Goal: Task Accomplishment & Management: Complete application form

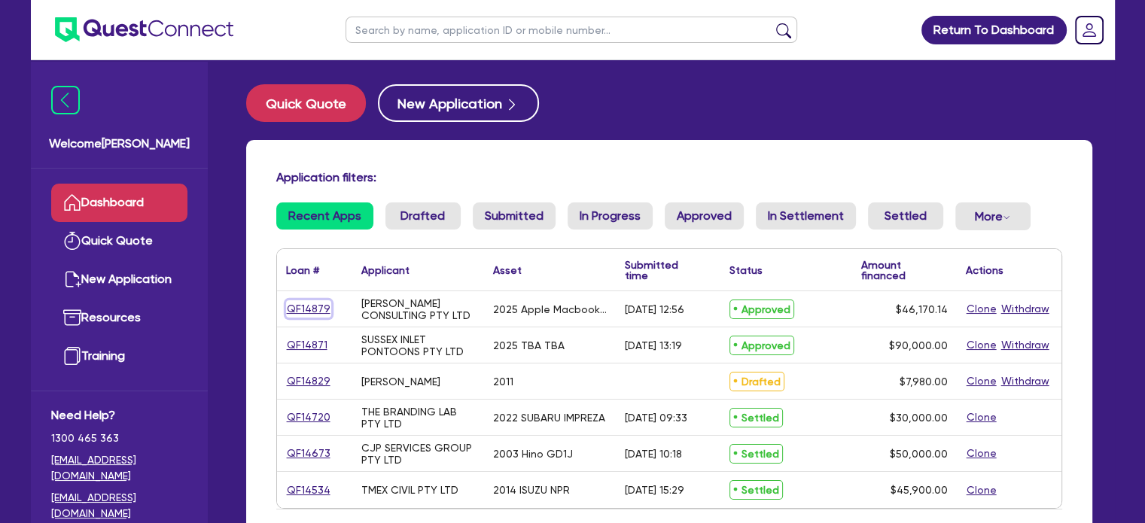
click at [303, 306] on link "QF14879" at bounding box center [308, 308] width 45 height 17
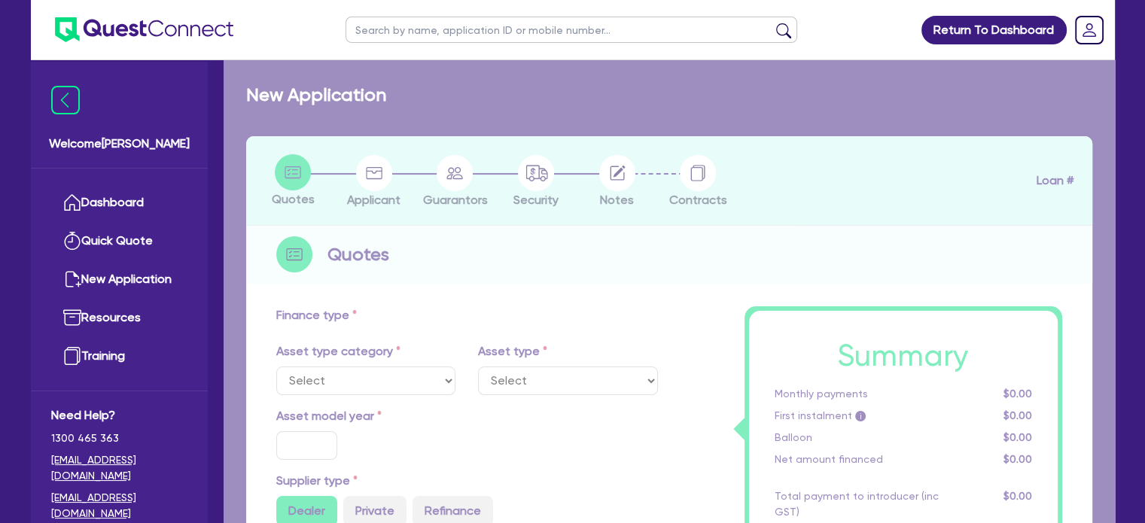
select select "TERTIARY_ASSETS"
type input "2025"
radio input "true"
type input "46,170.14"
type input "5"
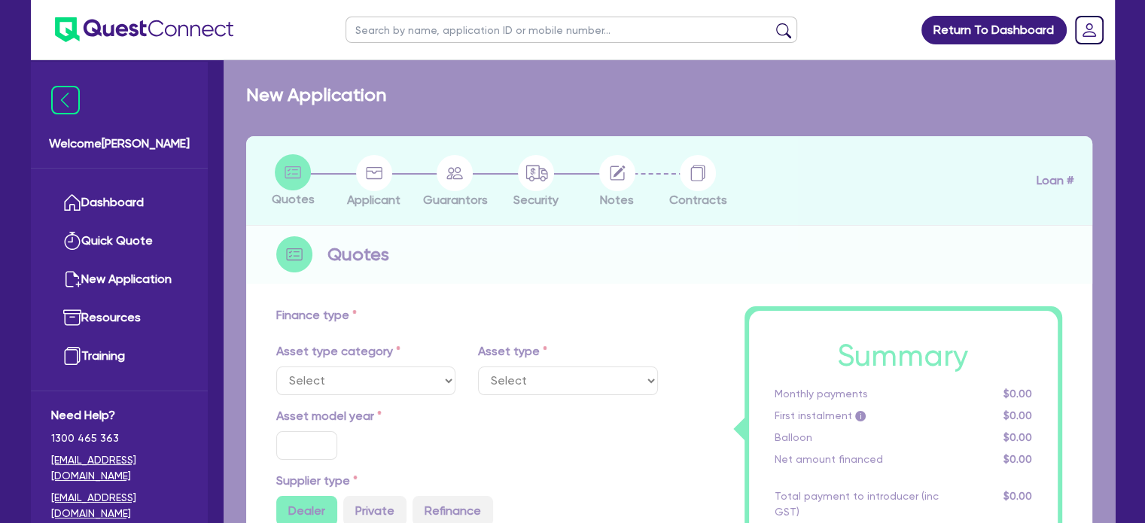
type input "2,308.51"
type input "13.5"
type input "595"
select select "IT_EQUIPMENT"
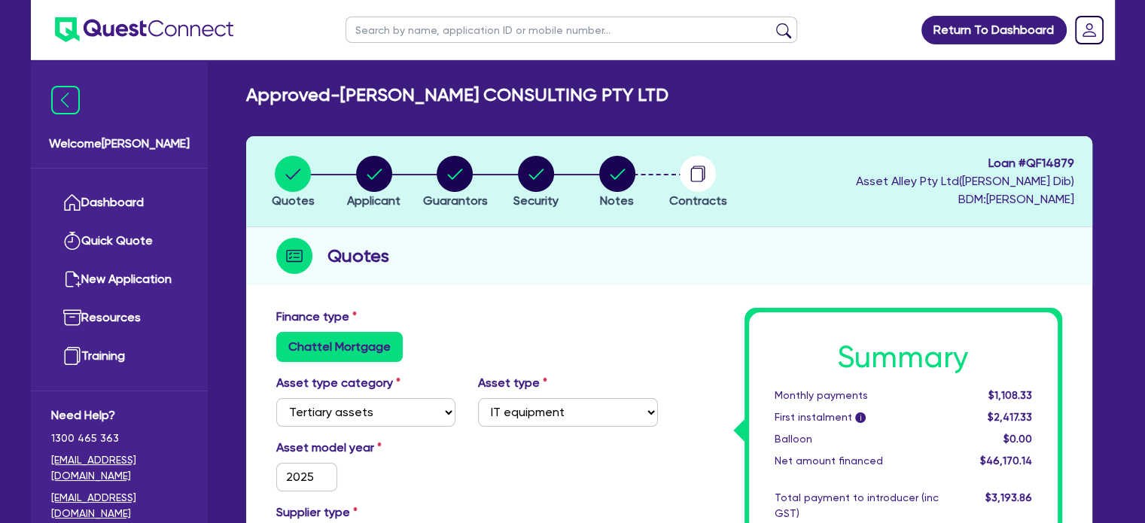
click at [651, 186] on li "Notes" at bounding box center [616, 181] width 81 height 53
click at [679, 183] on div "button" at bounding box center [698, 174] width 58 height 36
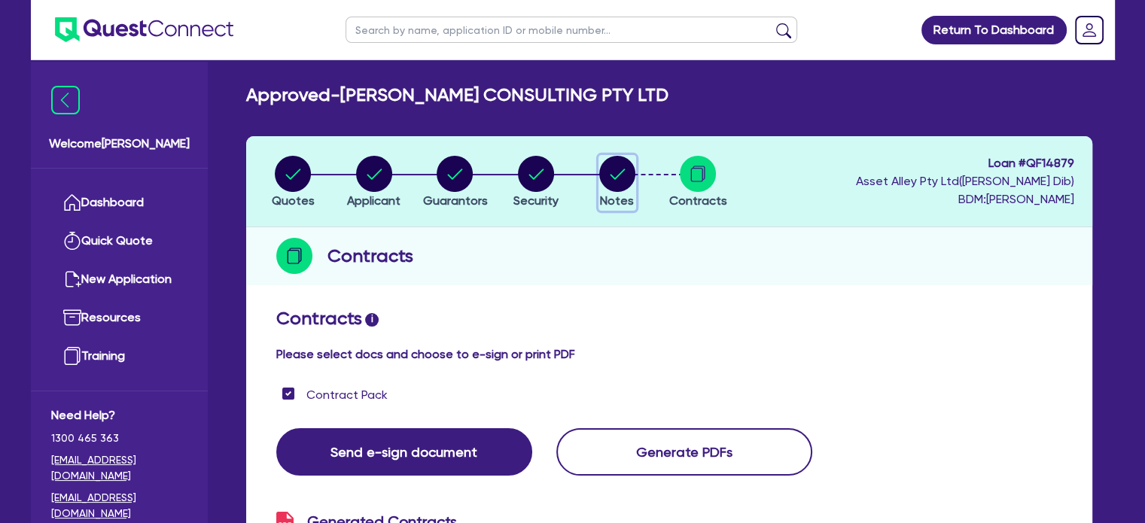
click at [631, 174] on circle "button" at bounding box center [617, 174] width 36 height 36
select select "Quest Finance - Platform Funding"
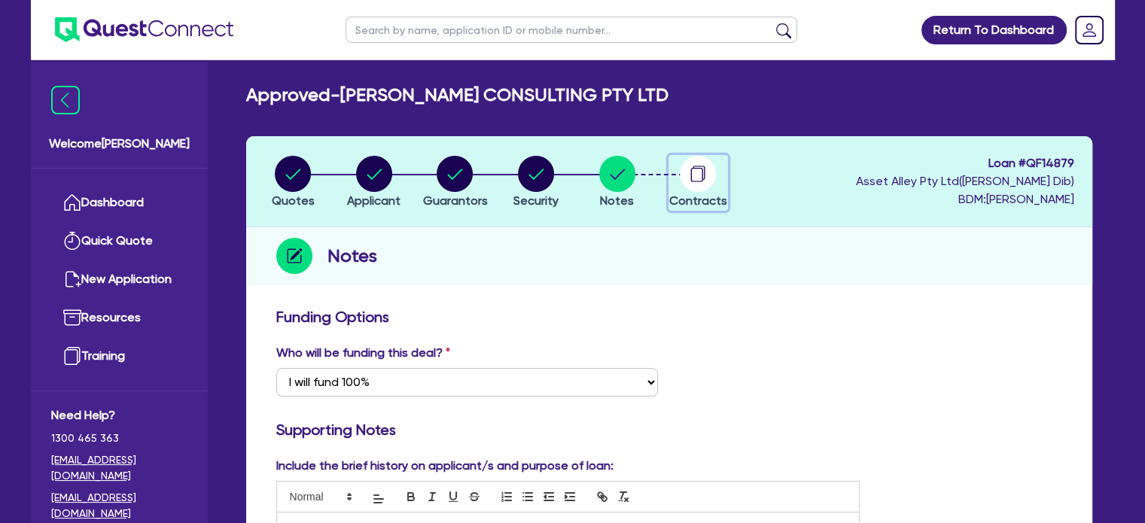
click at [689, 189] on circle "button" at bounding box center [698, 174] width 36 height 36
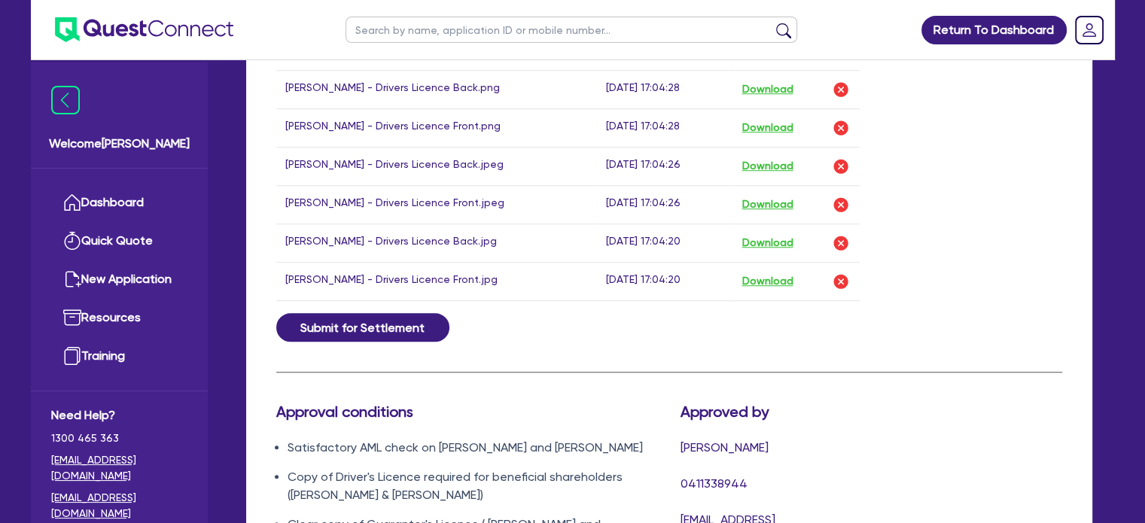
scroll to position [1399, 0]
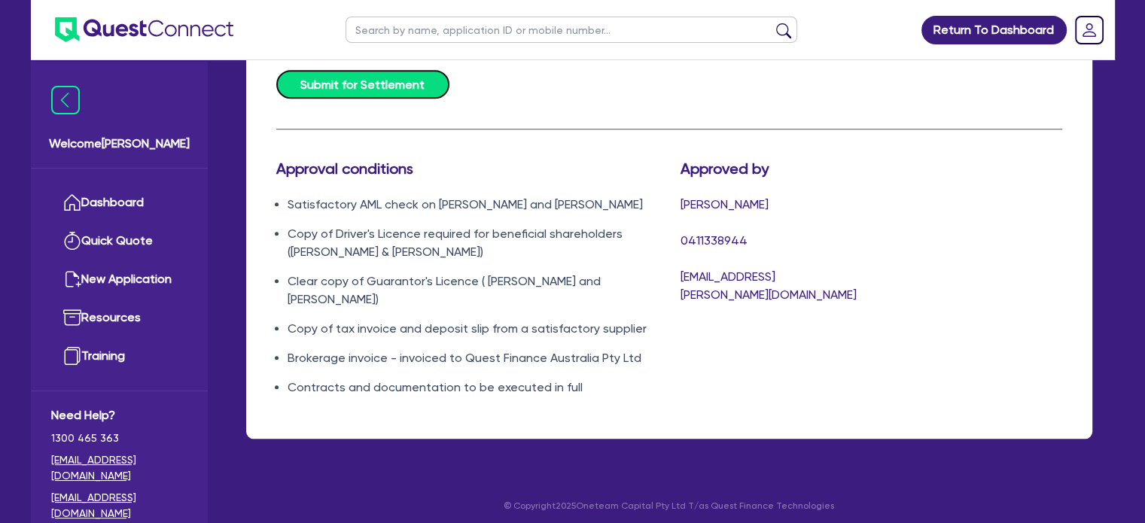
click at [366, 83] on button "Submit for Settlement" at bounding box center [362, 84] width 173 height 29
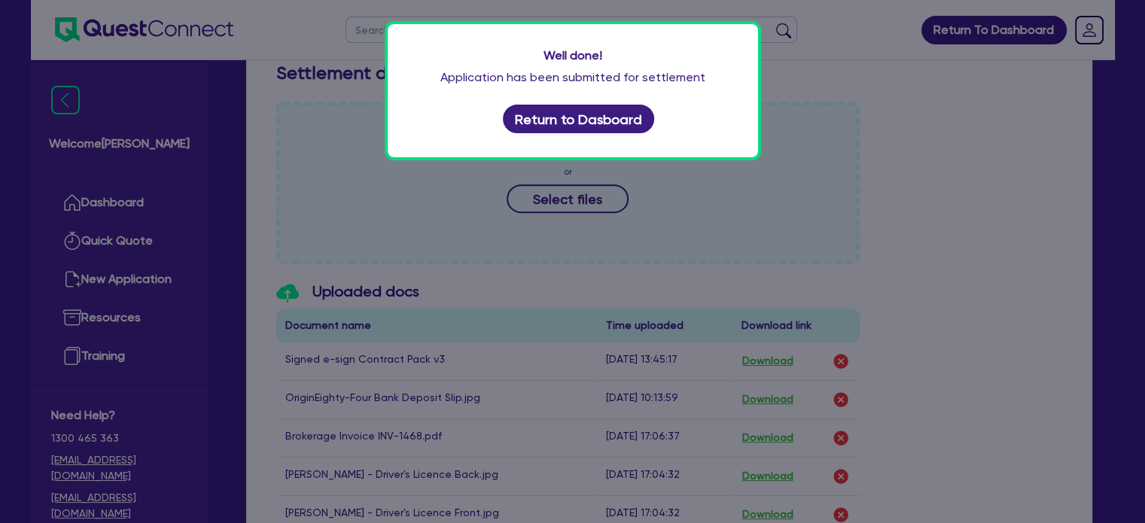
scroll to position [596, 0]
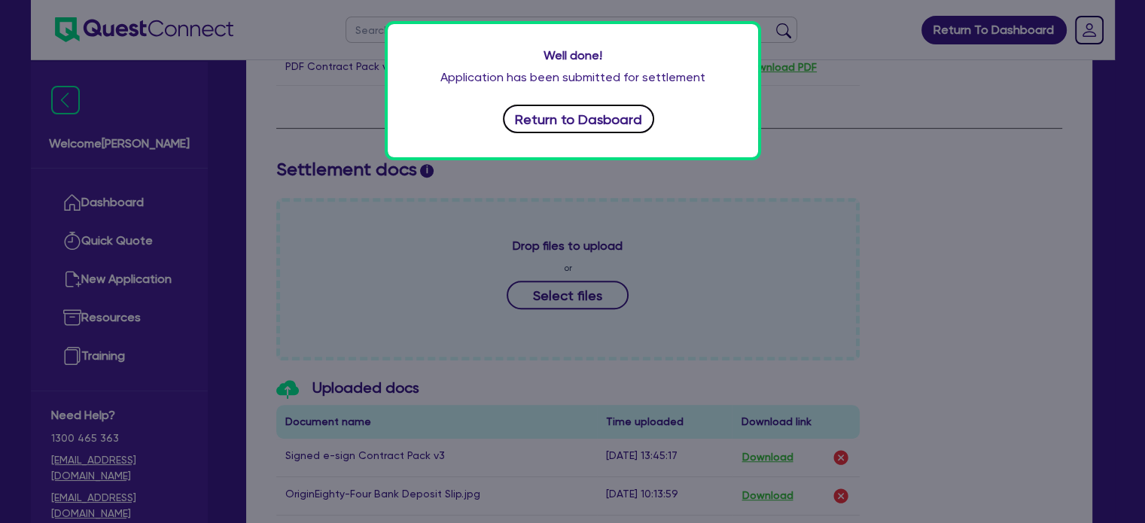
click at [614, 123] on button "Return to Dasboard" at bounding box center [579, 119] width 152 height 29
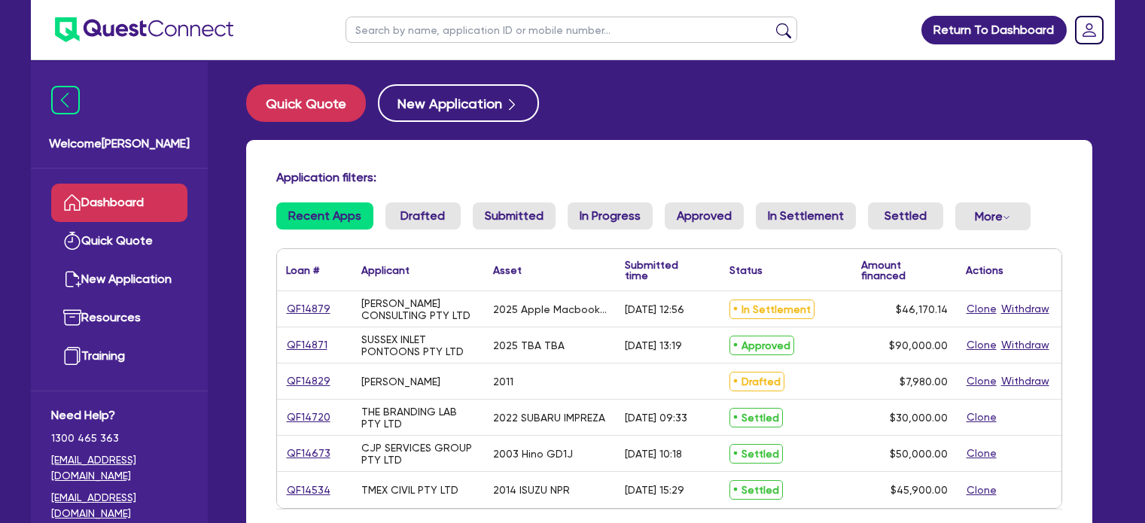
scroll to position [149, 0]
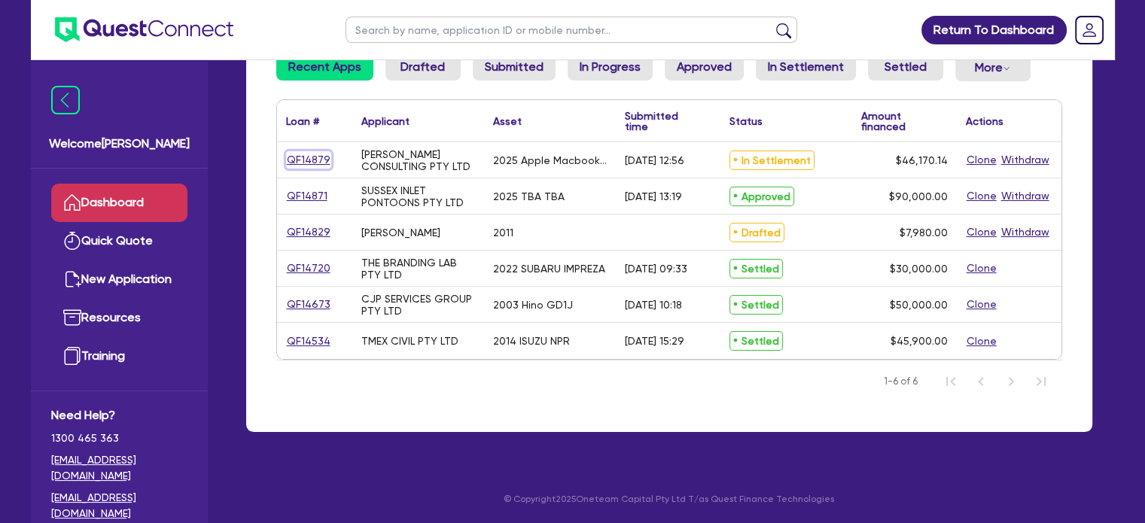
click at [299, 158] on link "QF14879" at bounding box center [308, 159] width 45 height 17
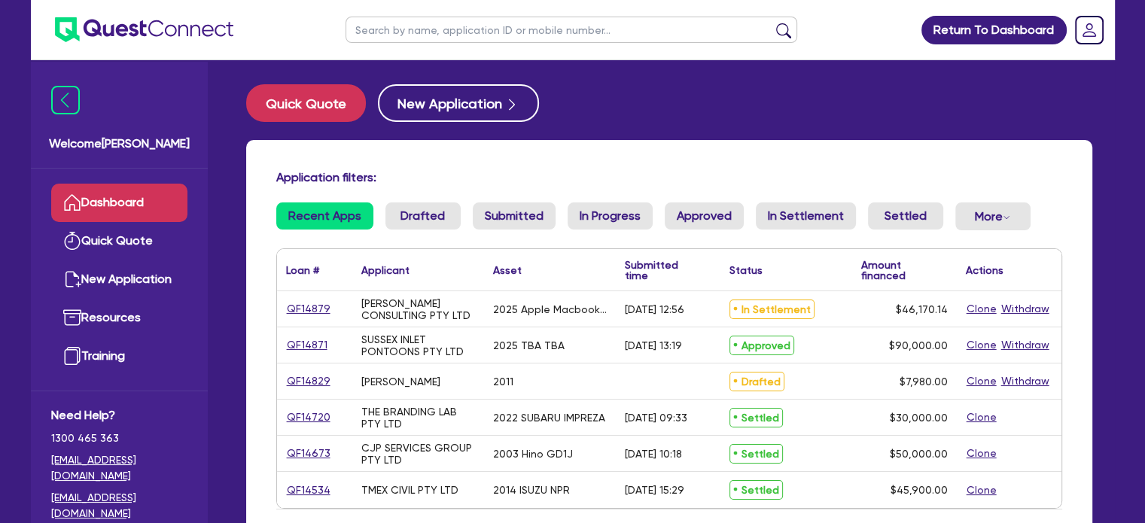
select select "TERTIARY_ASSETS"
select select "IT_EQUIPMENT"
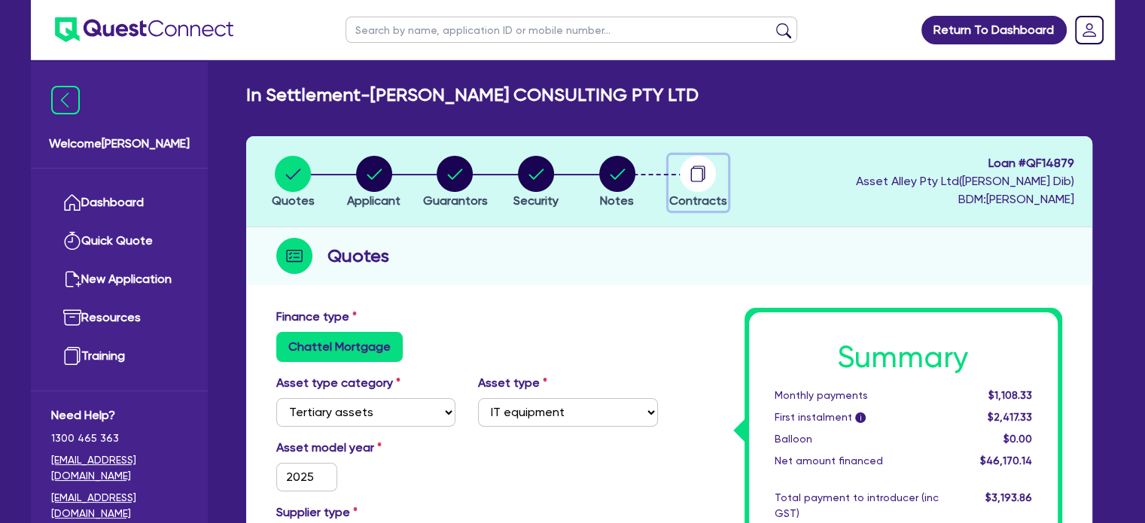
click at [694, 196] on span "Contracts" at bounding box center [698, 200] width 58 height 14
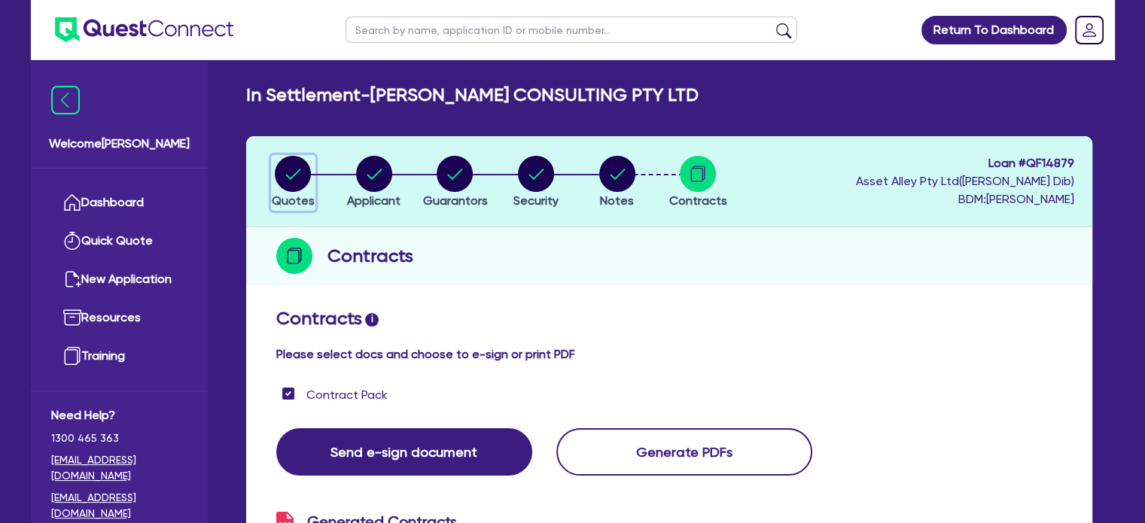
click at [286, 180] on circle "button" at bounding box center [293, 174] width 36 height 36
select select "TERTIARY_ASSETS"
select select "IT_EQUIPMENT"
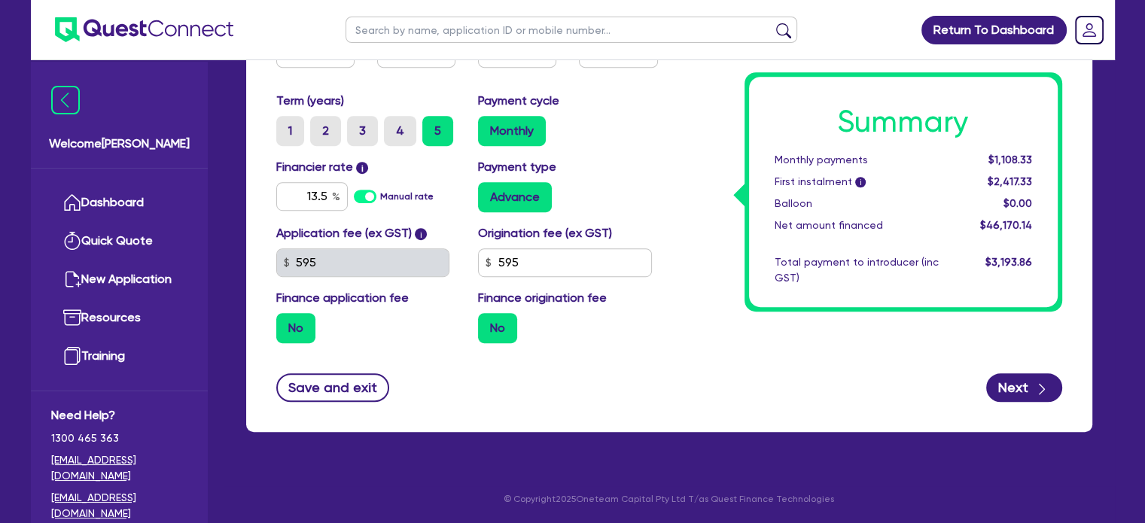
scroll to position [9, 0]
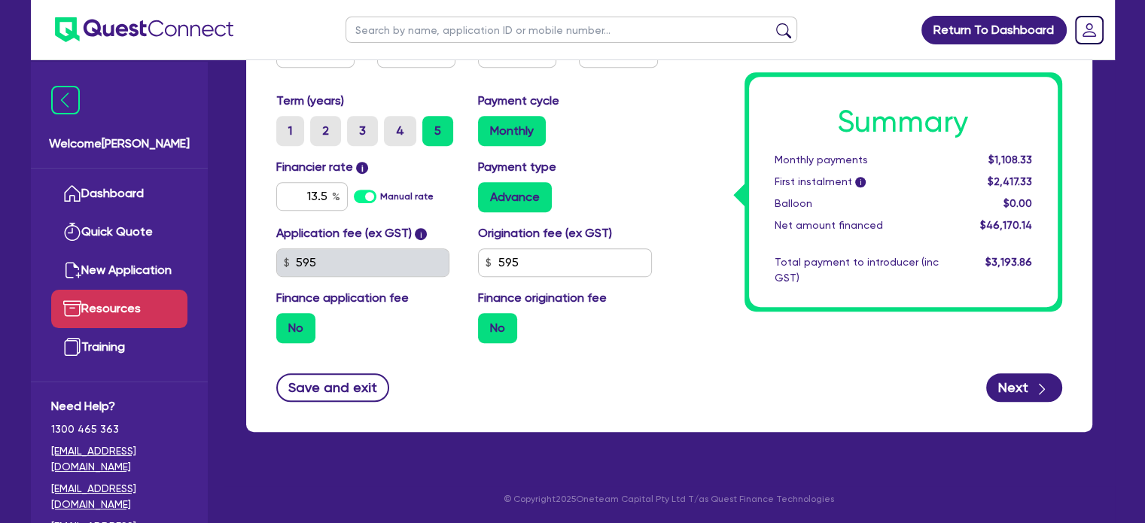
click at [123, 308] on link "Resources" at bounding box center [119, 309] width 136 height 38
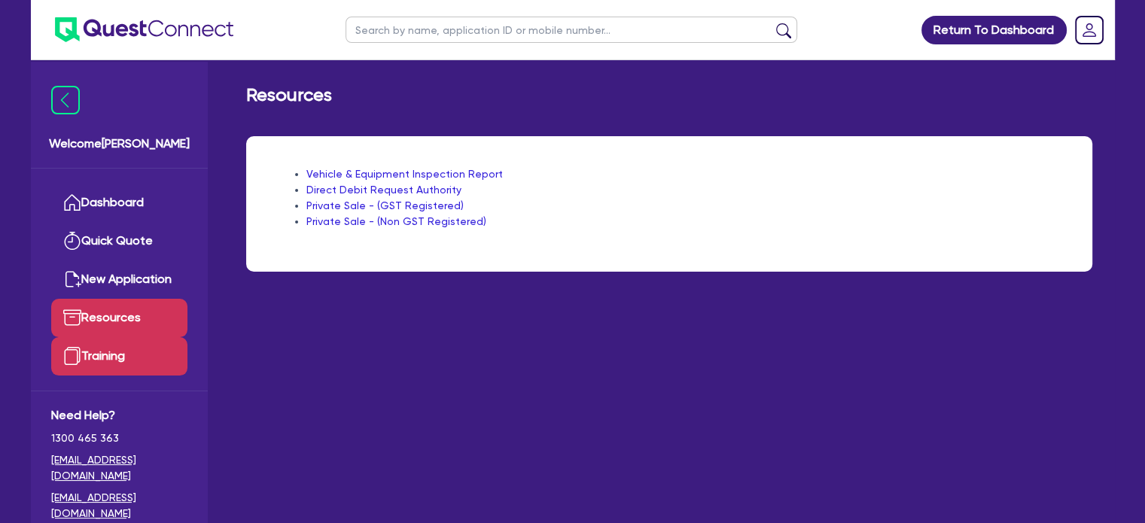
click at [120, 362] on link "Training" at bounding box center [119, 356] width 136 height 38
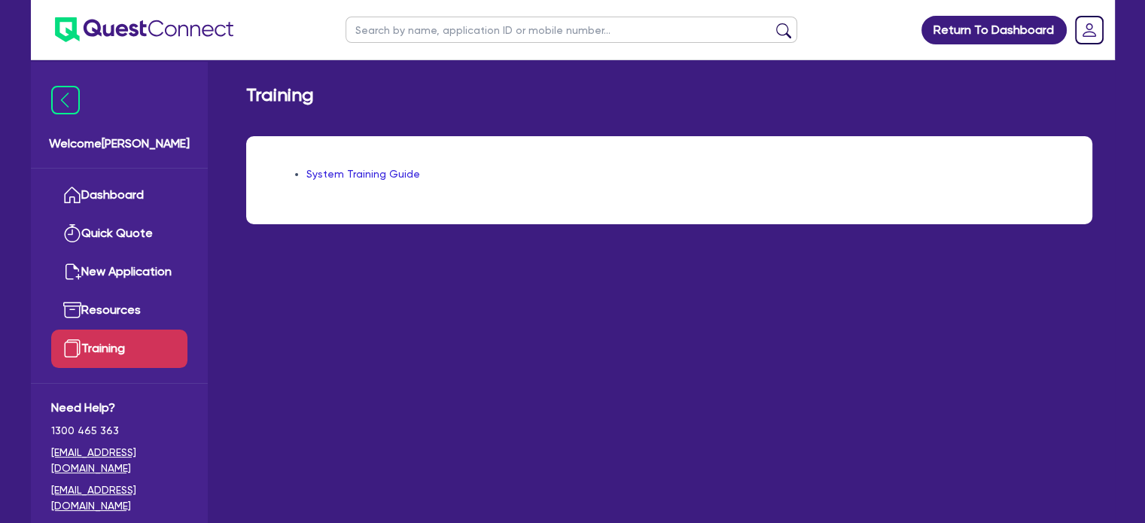
scroll to position [9, 0]
click at [393, 184] on div "System Training Guide" at bounding box center [669, 180] width 846 height 88
click at [400, 171] on link "System Training Guide" at bounding box center [363, 174] width 114 height 12
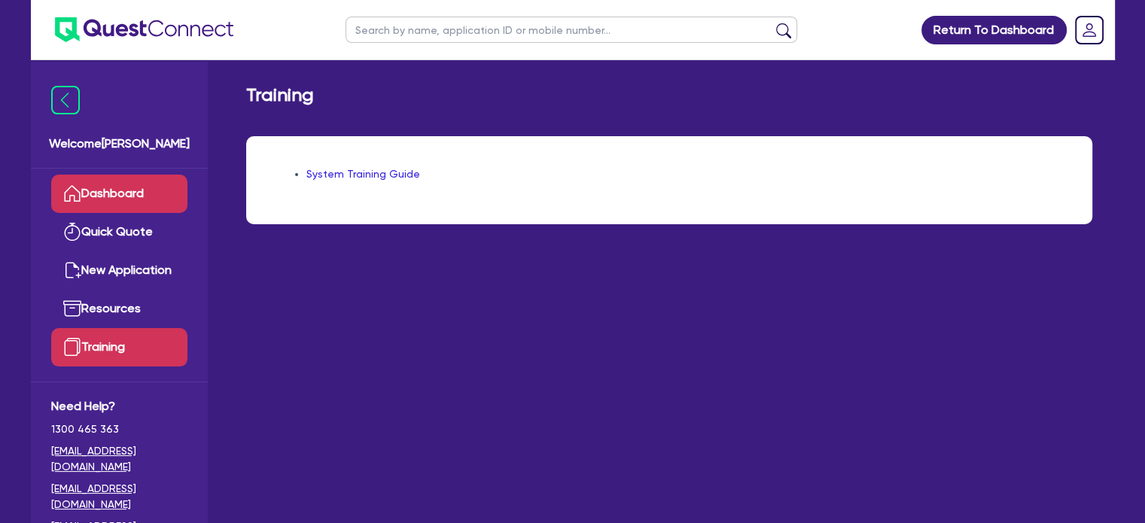
click at [126, 192] on link "Dashboard" at bounding box center [119, 194] width 136 height 38
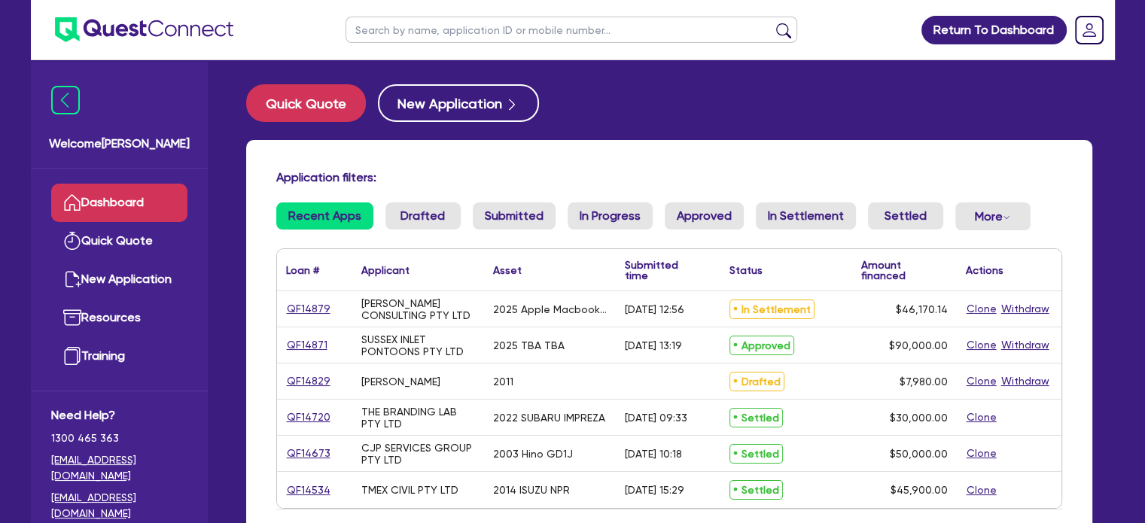
drag, startPoint x: 727, startPoint y: 138, endPoint x: 725, endPoint y: 129, distance: 9.2
click at [725, 132] on div "Quick Quote New Application Application filters: Recent Apps Drafted Submitted …" at bounding box center [669, 341] width 891 height 515
click at [312, 305] on link "QF14879" at bounding box center [308, 308] width 45 height 17
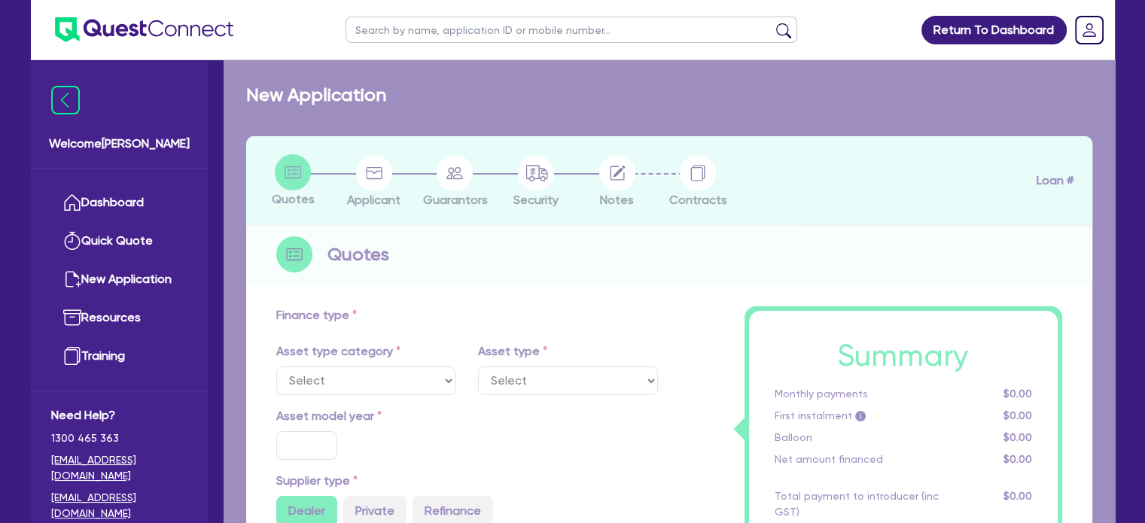
select select "TERTIARY_ASSETS"
type input "2025"
radio input "true"
type input "46,170.14"
type input "5"
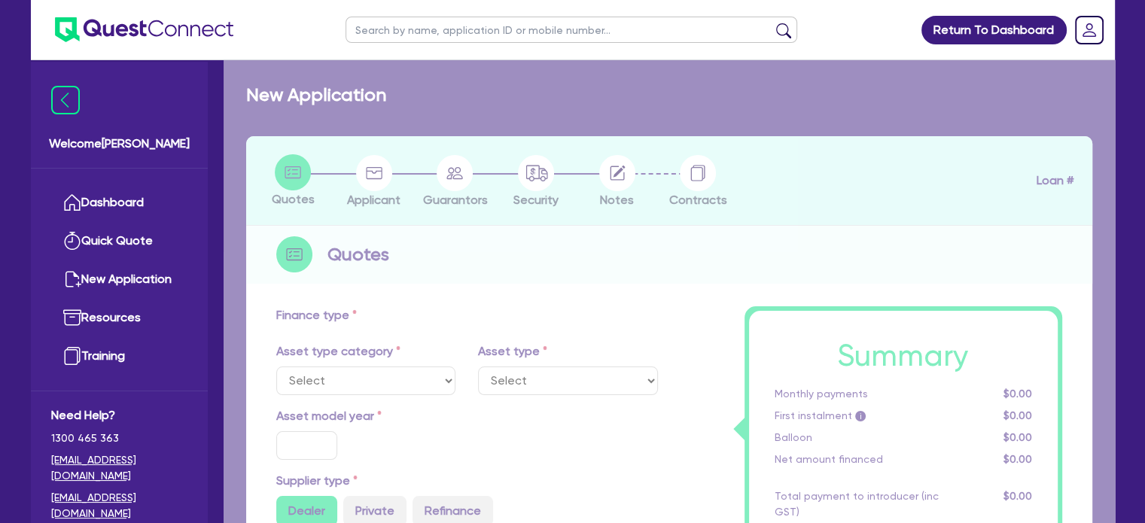
type input "2,308.51"
type input "13.5"
type input "595"
select select "IT_EQUIPMENT"
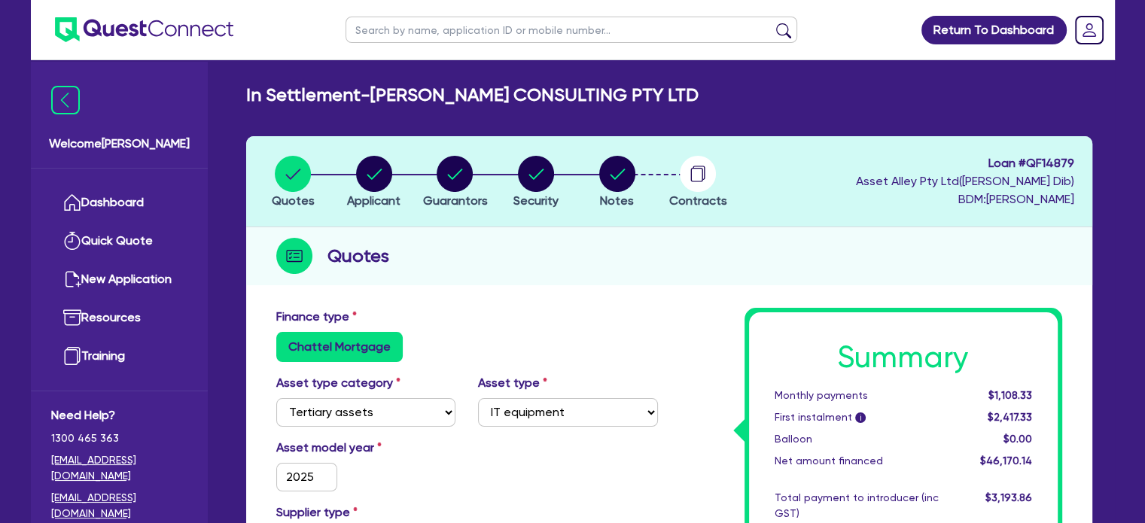
click at [668, 186] on li "Contracts" at bounding box center [697, 181] width 81 height 53
click at [662, 175] on li "Contracts" at bounding box center [697, 181] width 81 height 53
click at [701, 175] on circle "button" at bounding box center [698, 174] width 36 height 36
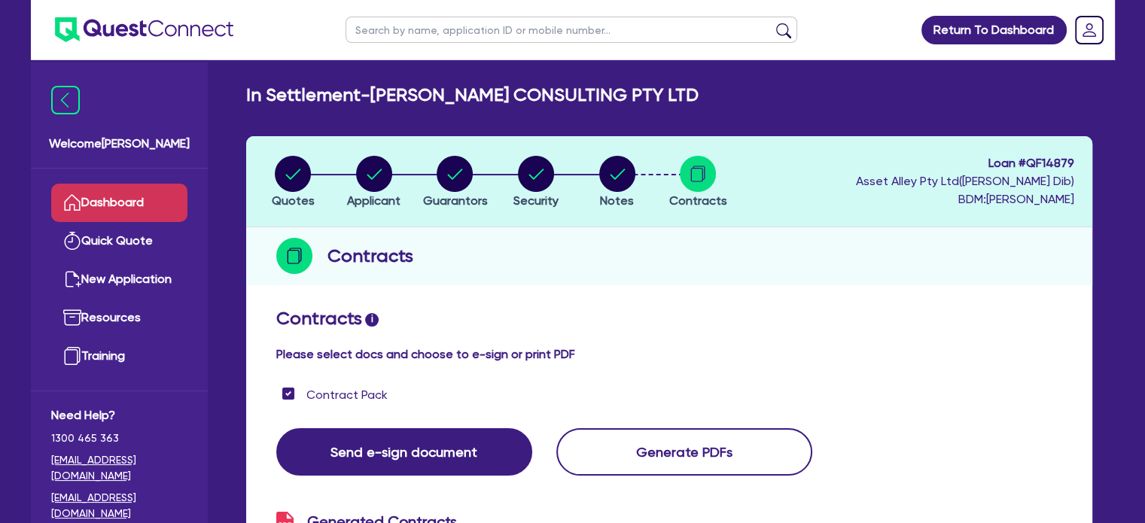
click at [140, 204] on link "Dashboard" at bounding box center [119, 203] width 136 height 38
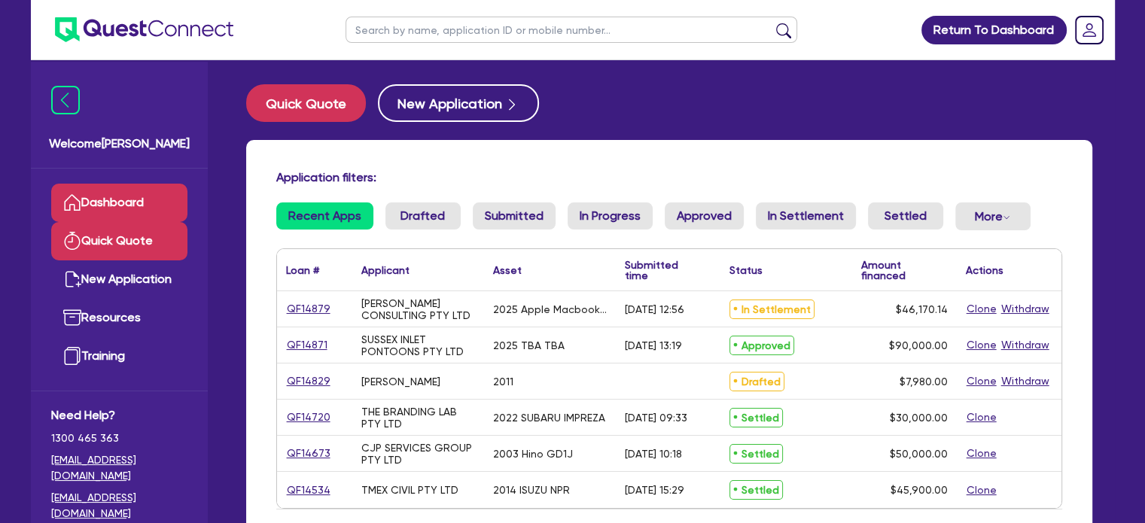
click at [130, 233] on link "Quick Quote" at bounding box center [119, 241] width 136 height 38
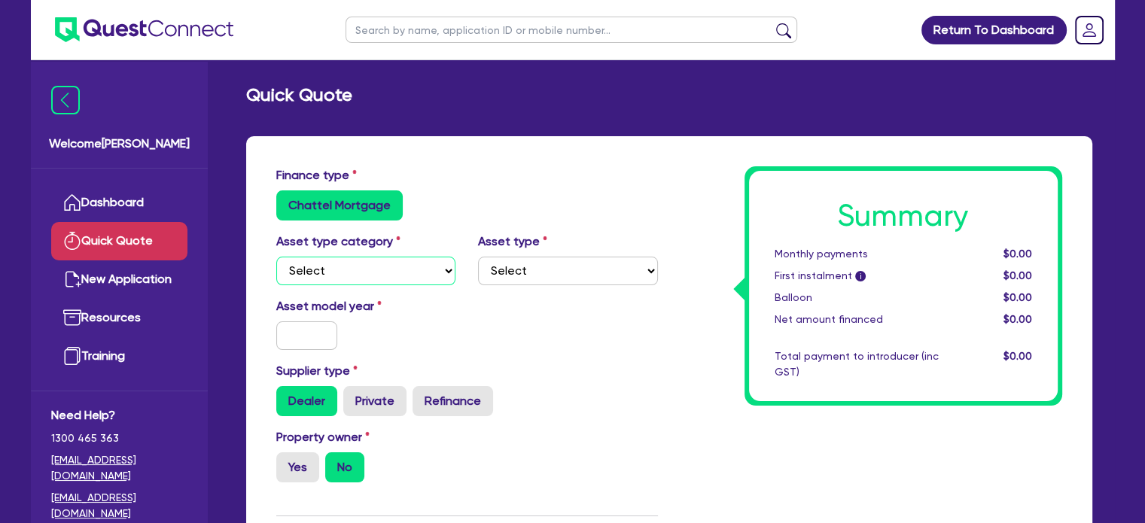
click at [338, 267] on select "Select Cars and light trucks Primary assets Secondary assets Tertiary assets" at bounding box center [366, 271] width 180 height 29
click at [276, 257] on select "Select Cars and light trucks Primary assets Secondary assets Tertiary assets" at bounding box center [366, 271] width 180 height 29
click at [602, 259] on select "Select Passenger vehicles Vans and utes Light trucks up to 4.5 tonne" at bounding box center [568, 271] width 180 height 29
click at [406, 273] on select "Select Cars and light trucks Primary assets Secondary assets Tertiary assets" at bounding box center [366, 271] width 180 height 29
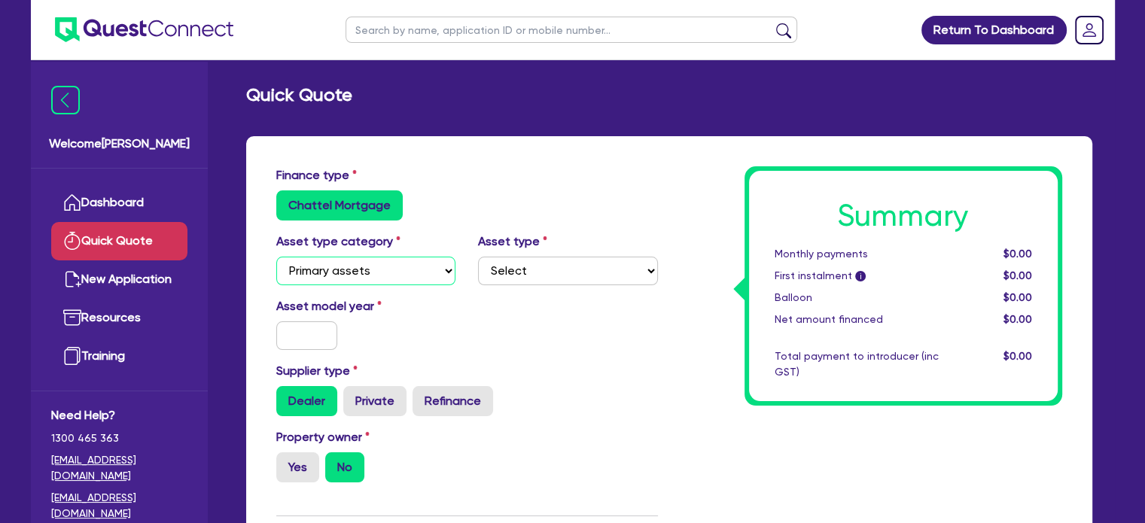
click at [276, 257] on select "Select Cars and light trucks Primary assets Secondary assets Tertiary assets" at bounding box center [366, 271] width 180 height 29
click at [548, 279] on select "Select Heavy trucks over 4.5 tonne Trailers Bus and coaches Yellow goods and ex…" at bounding box center [568, 271] width 180 height 29
click at [357, 282] on select "Select Cars and light trucks Primary assets Secondary assets Tertiary assets" at bounding box center [366, 271] width 180 height 29
select select "CARS_AND_LIGHT_TRUCKS"
click at [276, 257] on select "Select Cars and light trucks Primary assets Secondary assets Tertiary assets" at bounding box center [366, 271] width 180 height 29
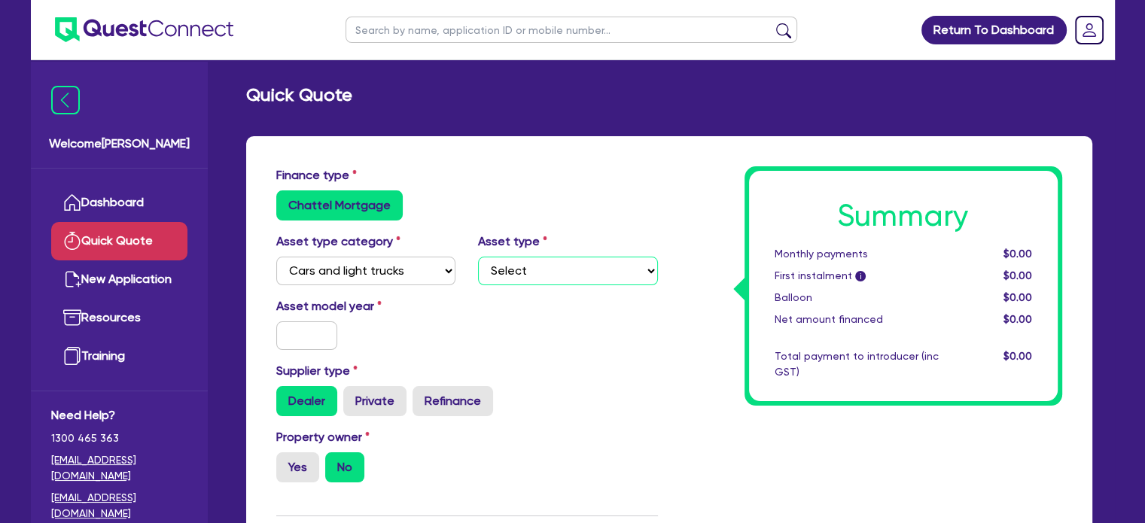
click at [568, 261] on select "Select Passenger vehicles Vans and utes Light trucks up to 4.5 tonne" at bounding box center [568, 271] width 180 height 29
select select "PASSENGER_VEHICLES"
click at [478, 257] on select "Select Passenger vehicles Vans and utes Light trucks up to 4.5 tonne" at bounding box center [568, 271] width 180 height 29
click at [302, 339] on input "text" at bounding box center [307, 335] width 62 height 29
type input "2022"
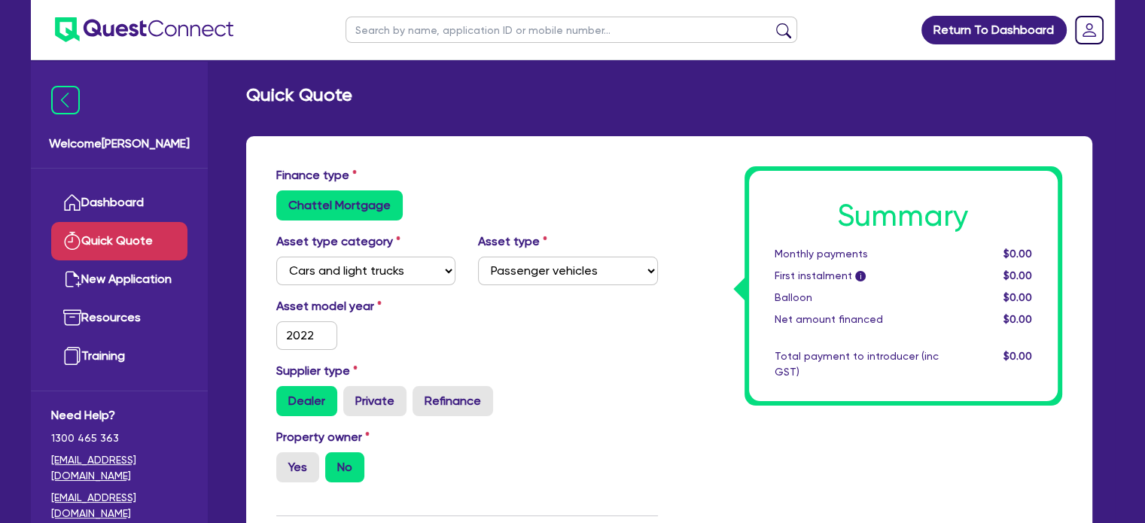
click at [614, 351] on div "Asset model year 2022" at bounding box center [467, 329] width 404 height 65
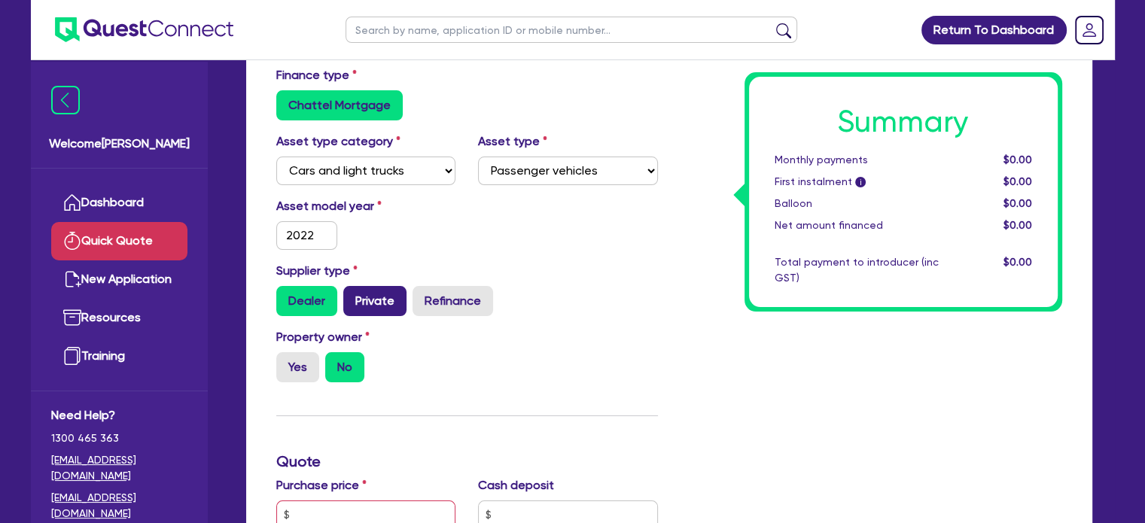
click at [370, 303] on label "Private" at bounding box center [374, 301] width 63 height 30
click at [353, 296] on input "Private" at bounding box center [348, 291] width 10 height 10
radio input "true"
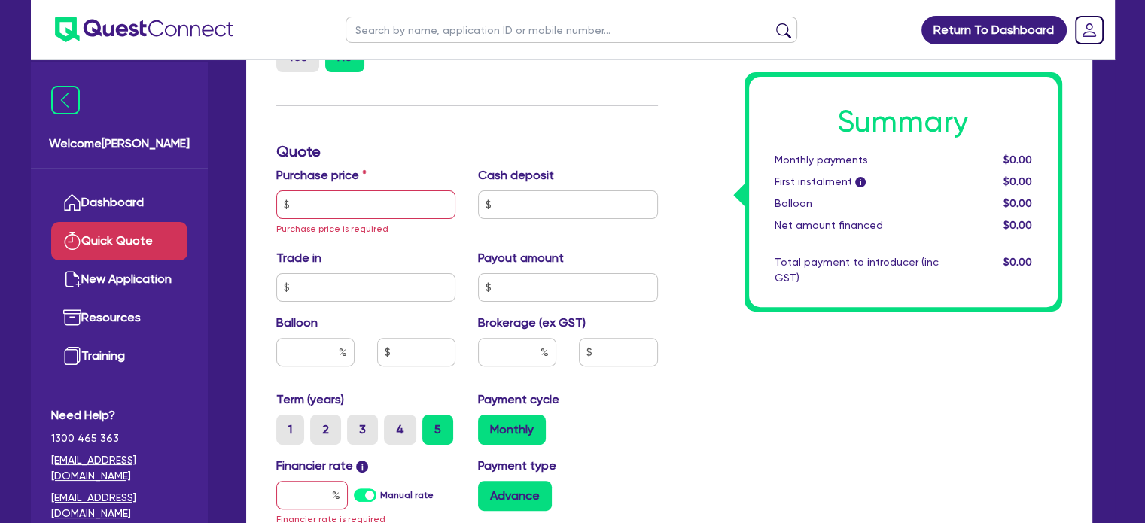
scroll to position [501, 0]
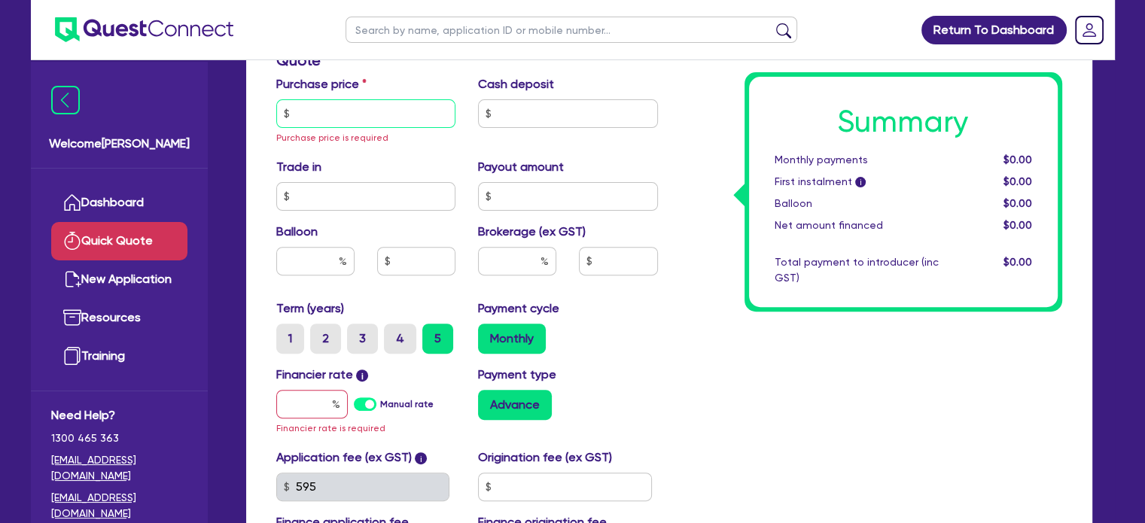
click at [406, 115] on input "text" at bounding box center [366, 113] width 180 height 29
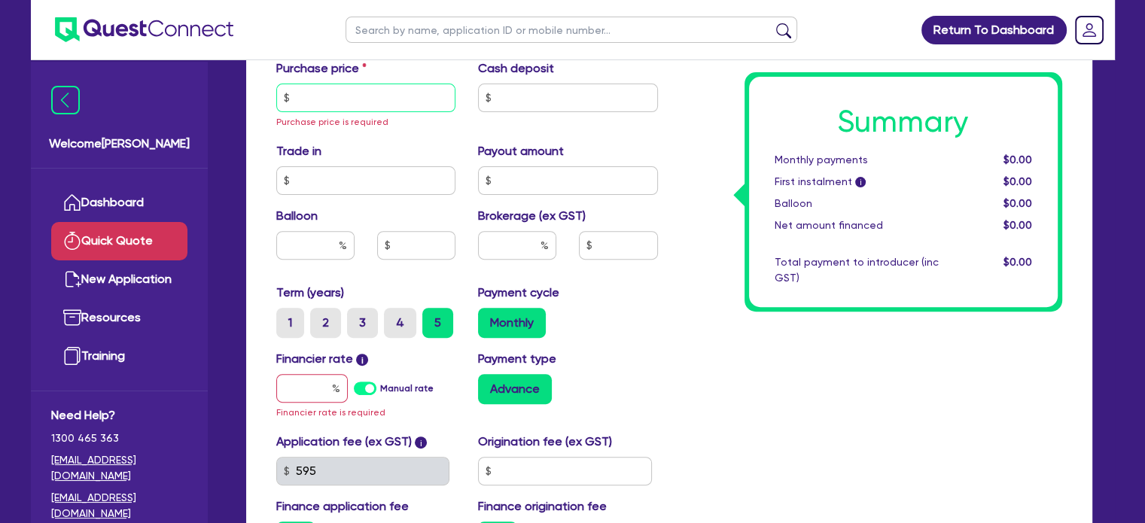
scroll to position [424, 0]
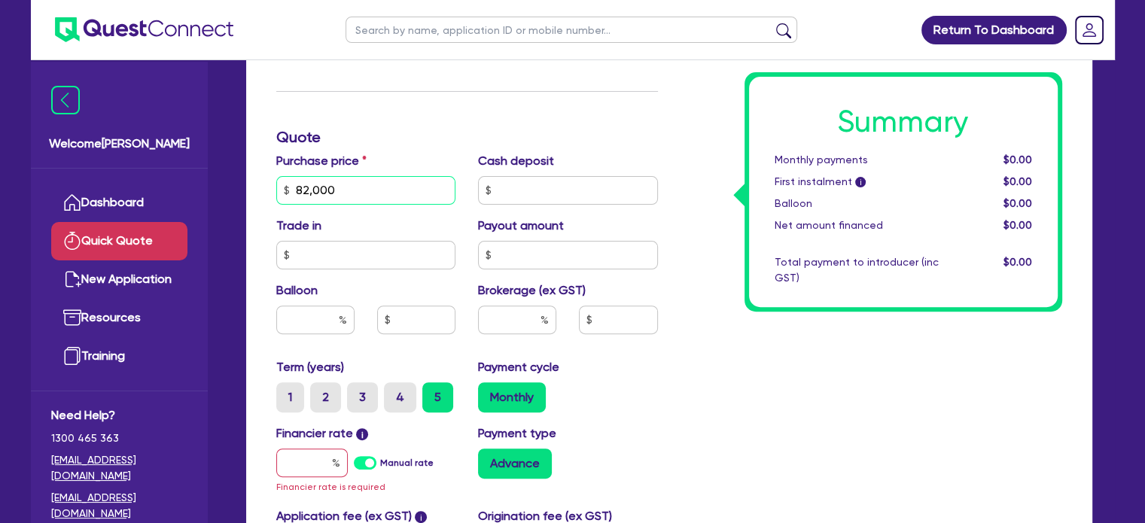
type input "82,000"
click at [669, 193] on div "Summary Monthly payments $0.00 First instalment i $0.00 Balloon $0.00 Net amoun…" at bounding box center [871, 190] width 404 height 896
click at [558, 187] on input "text" at bounding box center [568, 190] width 180 height 29
type input "0"
click at [683, 154] on div "Summary Monthly payments $0.00 First instalment i $0.00 Balloon $0.00 Net amoun…" at bounding box center [871, 190] width 404 height 896
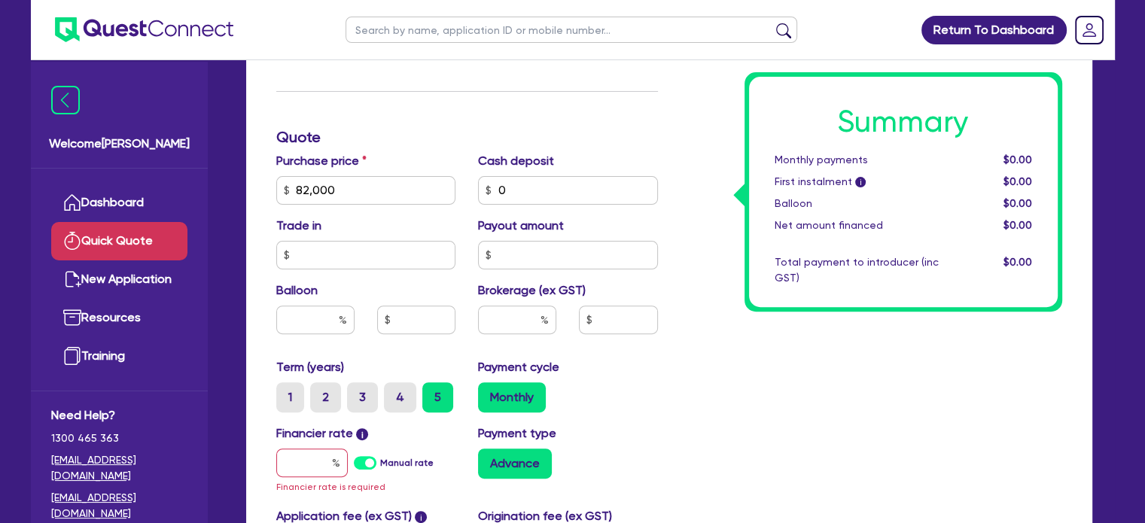
click at [430, 271] on div "Purchase price 82,000 Cash deposit 0 Trade in Payout amount Balloon Brokerage (…" at bounding box center [467, 255] width 404 height 206
drag, startPoint x: 512, startPoint y: 258, endPoint x: 527, endPoint y: 258, distance: 15.1
click at [512, 258] on input "text" at bounding box center [568, 255] width 180 height 29
click at [569, 255] on input "text" at bounding box center [568, 255] width 180 height 29
type input "0"
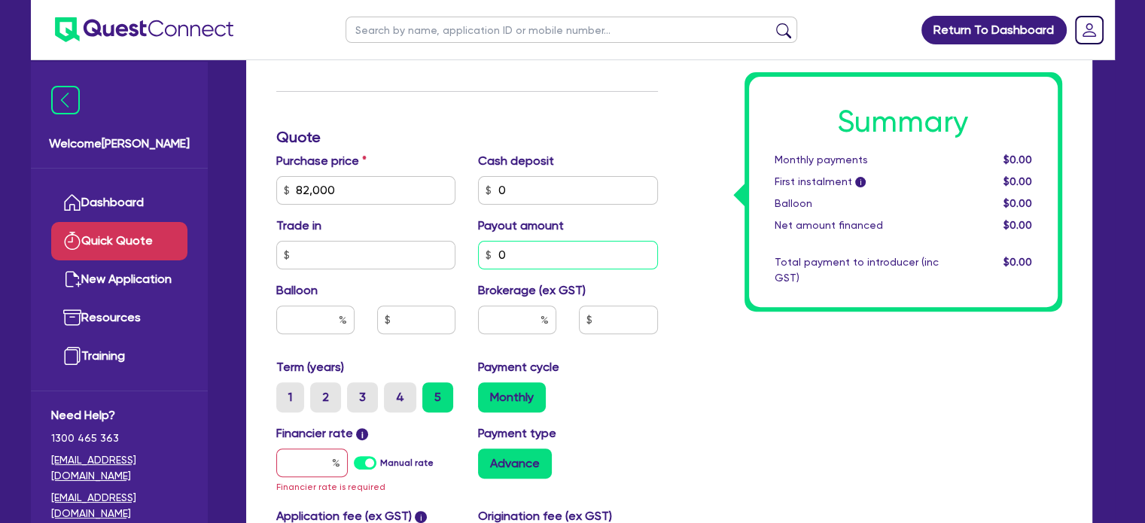
drag, startPoint x: 551, startPoint y: 246, endPoint x: 421, endPoint y: 252, distance: 130.3
click at [421, 252] on div "Purchase price 82,000 Cash deposit 0 Trade in Payout amount 0 Balloon Brokerage…" at bounding box center [467, 255] width 404 height 206
drag, startPoint x: 766, startPoint y: 376, endPoint x: 730, endPoint y: 354, distance: 42.2
click at [762, 373] on div "Summary Monthly payments $0.00 First instalment i $0.00 Balloon $0.00 Net amoun…" at bounding box center [871, 190] width 404 height 896
click at [517, 325] on input "text" at bounding box center [517, 320] width 78 height 29
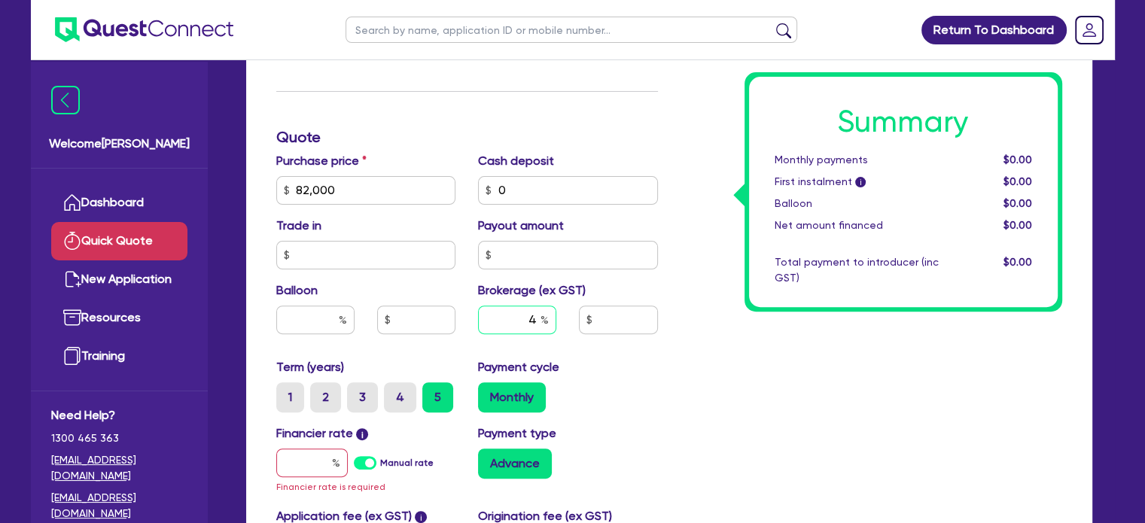
type input "4"
click at [758, 363] on div "Summary Monthly payments $0.00 First instalment i $0.00 Balloon $0.00 Net amoun…" at bounding box center [871, 190] width 404 height 896
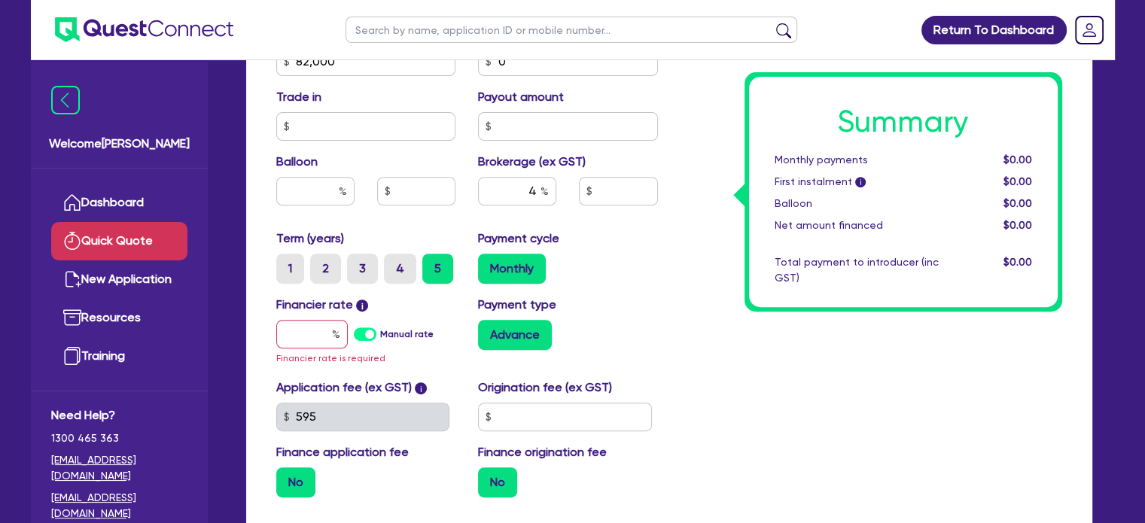
scroll to position [525, 0]
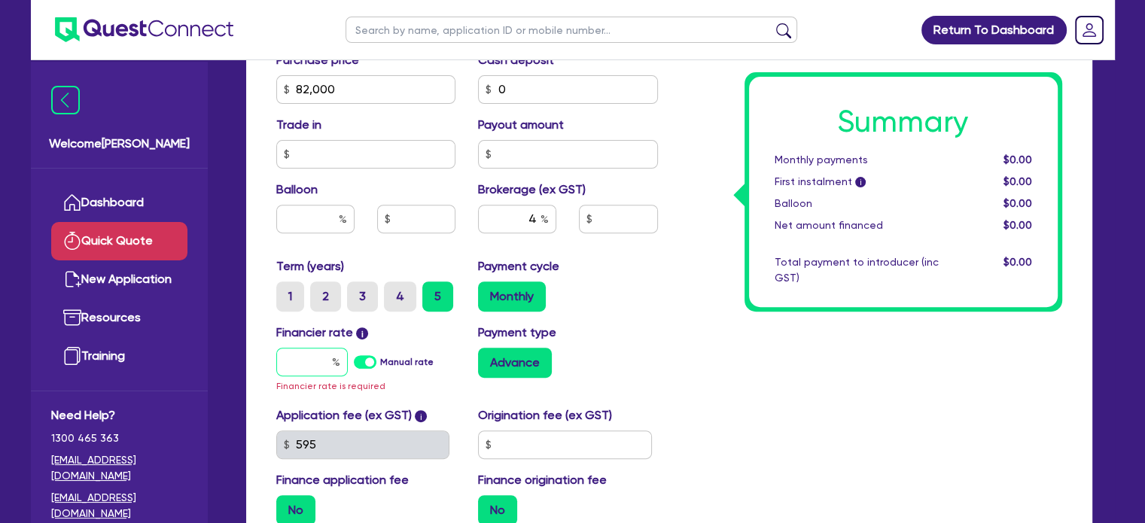
click at [297, 359] on input "text" at bounding box center [311, 362] width 71 height 29
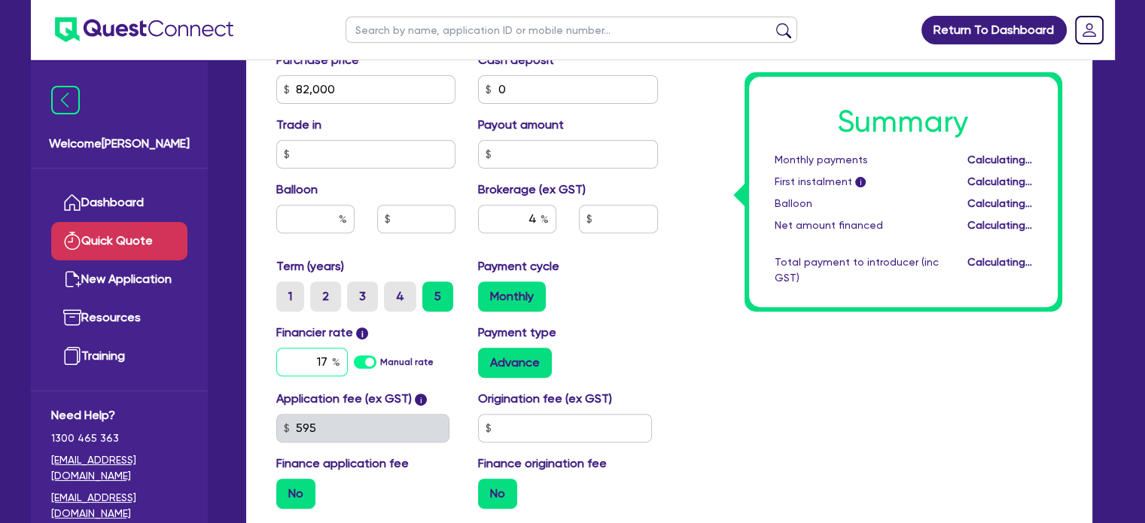
type input "1"
type input "3,280"
type input "17.9"
click at [776, 377] on div "Summary Monthly payments $1,462.15 First instalment i $2,116.65 Balloon $0.00 N…" at bounding box center [871, 81] width 404 height 880
type input "3,280"
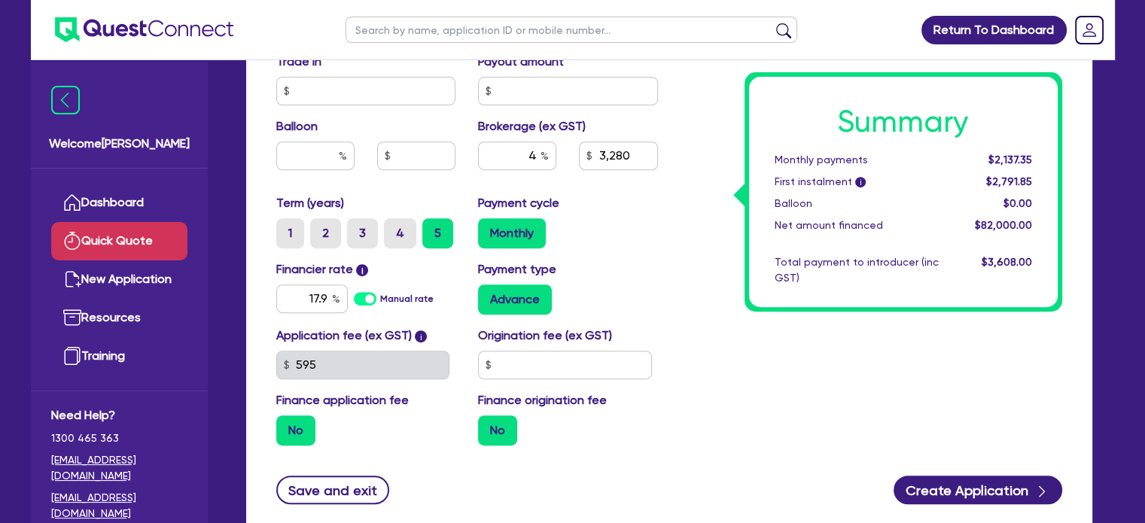
scroll to position [691, 0]
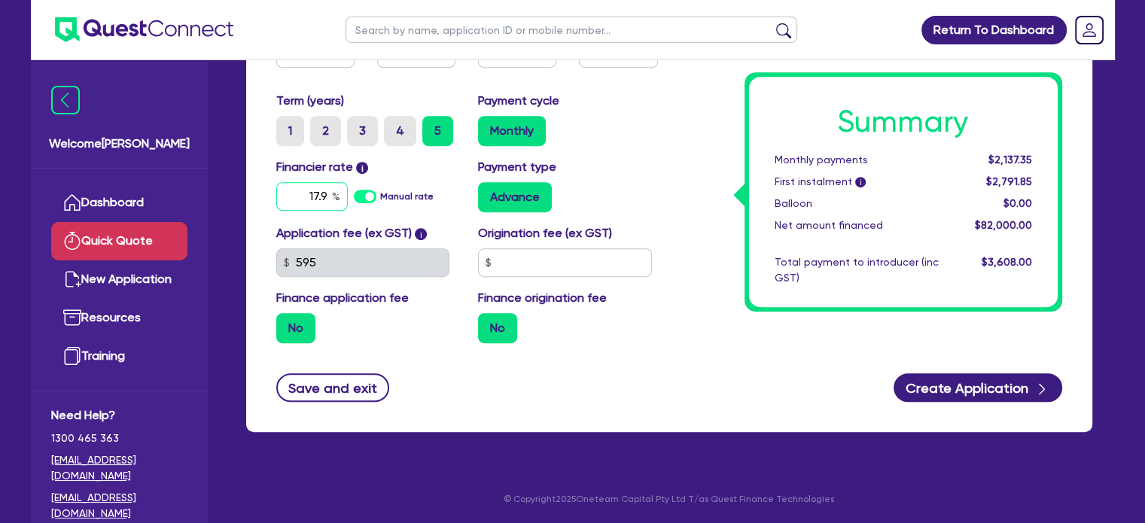
click at [327, 194] on input "17.9" at bounding box center [311, 196] width 71 height 29
type input "17.95"
type input "3,280"
click at [767, 162] on div "Monthly payments" at bounding box center [856, 160] width 187 height 16
click at [548, 260] on input "text" at bounding box center [565, 262] width 174 height 29
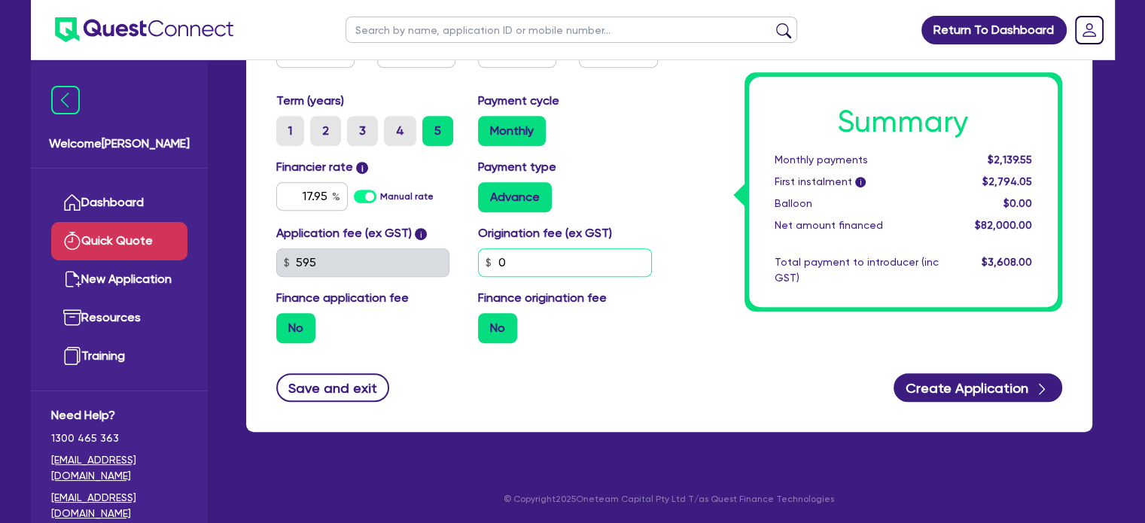
type input "0"
click at [635, 194] on div "Advance" at bounding box center [568, 197] width 180 height 30
type input "3,280"
click at [758, 214] on div "Summary Monthly payments $2,139.55 First instalment i $2,794.05 Balloon $0.00 N…" at bounding box center [903, 192] width 309 height 230
click at [427, 254] on div "Application fee (ex GST) i 595 Origination fee (ex GST) 0 Finance application f…" at bounding box center [467, 289] width 404 height 131
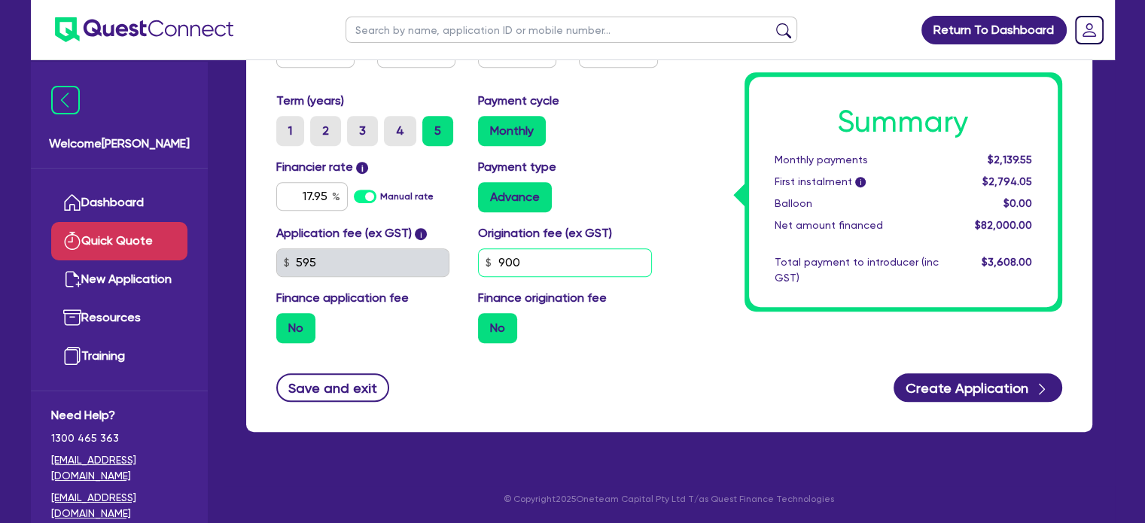
type input "900"
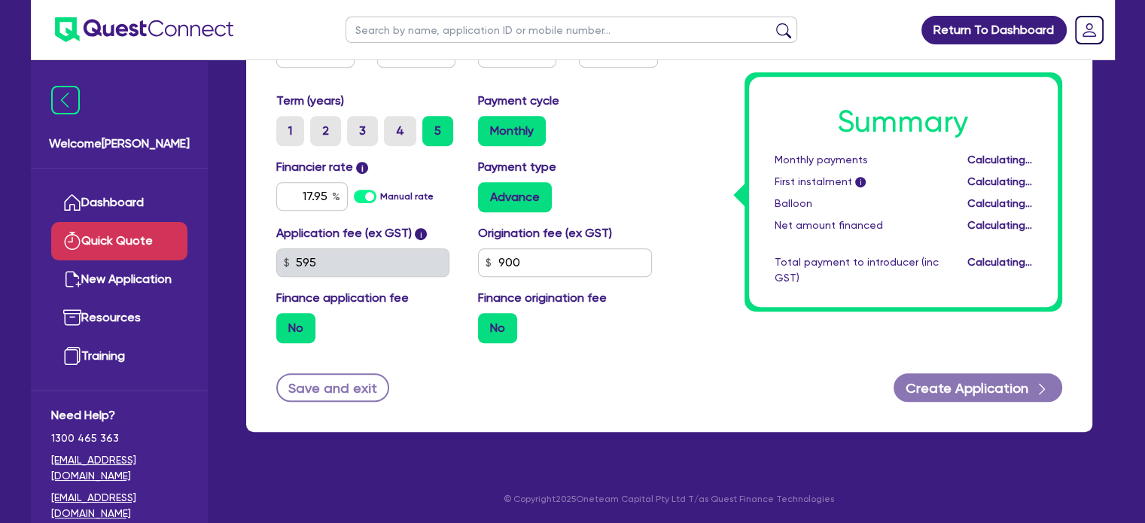
type input "3,280"
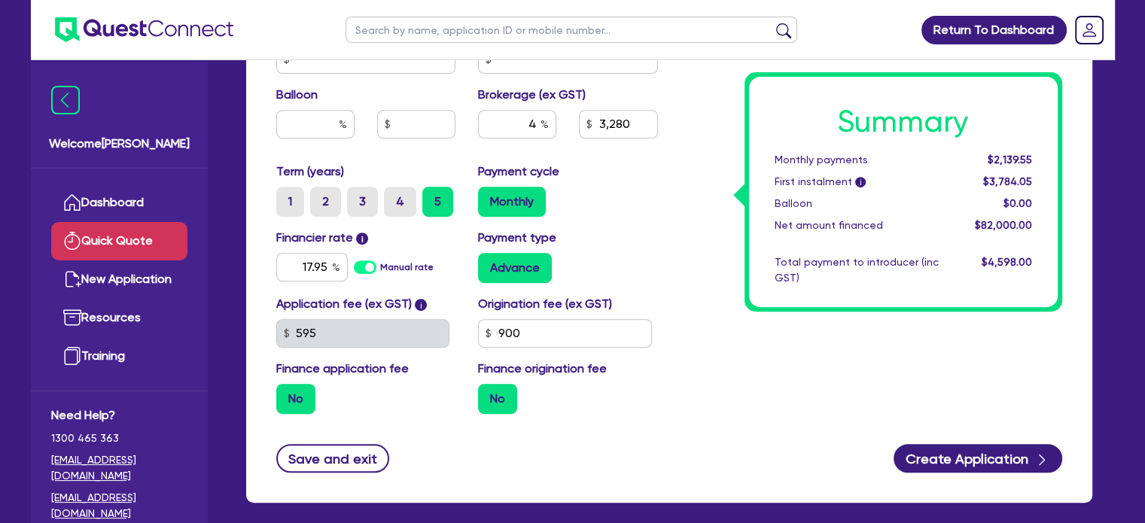
scroll to position [590, 0]
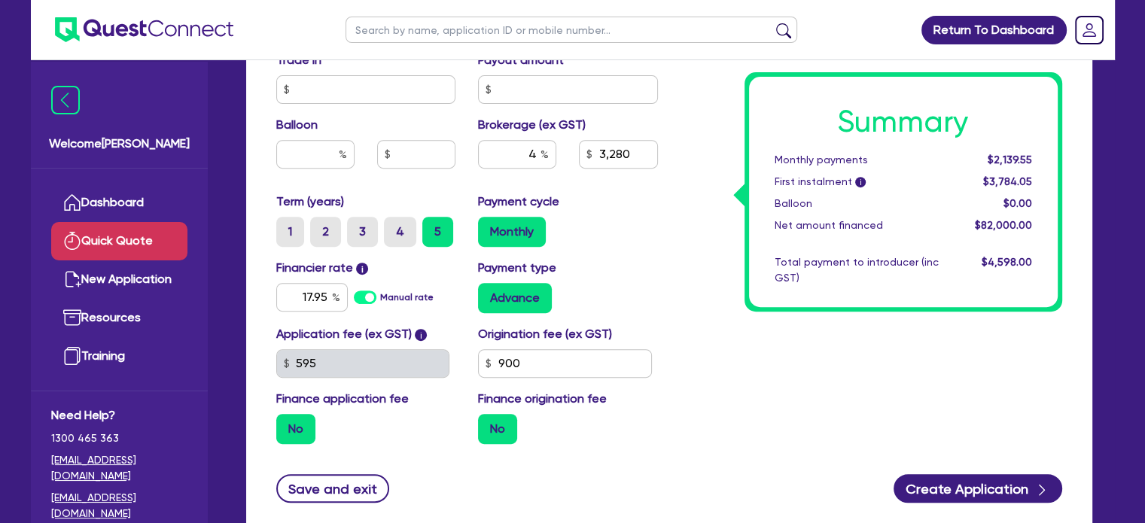
click at [501, 427] on label "No" at bounding box center [497, 429] width 39 height 30
click at [488, 424] on input "No" at bounding box center [483, 419] width 10 height 10
click at [588, 449] on div "Application fee (ex GST) i 595 Origination fee (ex GST) 900 Finance application…" at bounding box center [467, 390] width 404 height 131
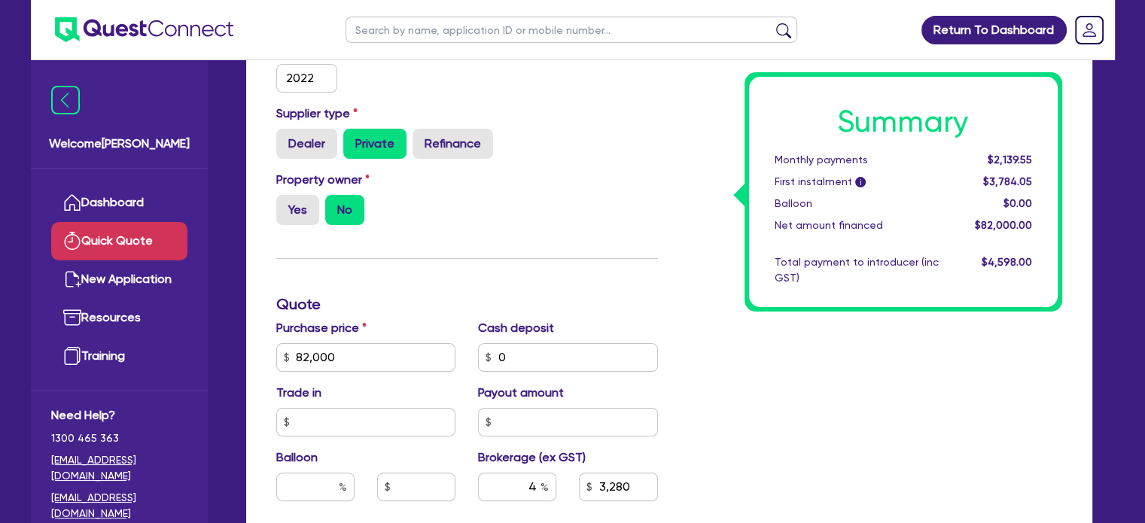
drag, startPoint x: 719, startPoint y: 434, endPoint x: 715, endPoint y: 393, distance: 41.6
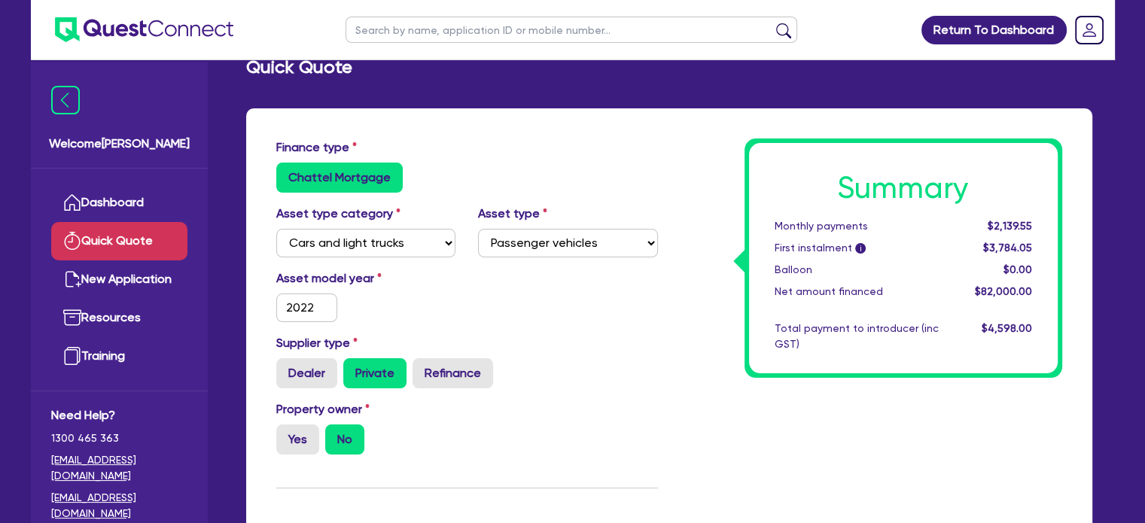
drag, startPoint x: 713, startPoint y: 412, endPoint x: 716, endPoint y: 357, distance: 54.2
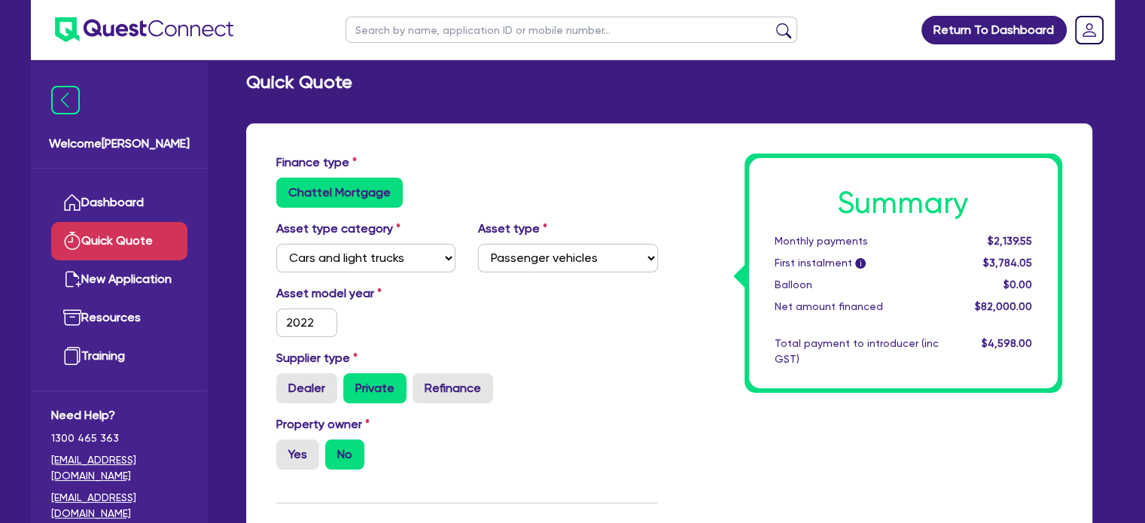
scroll to position [0, 0]
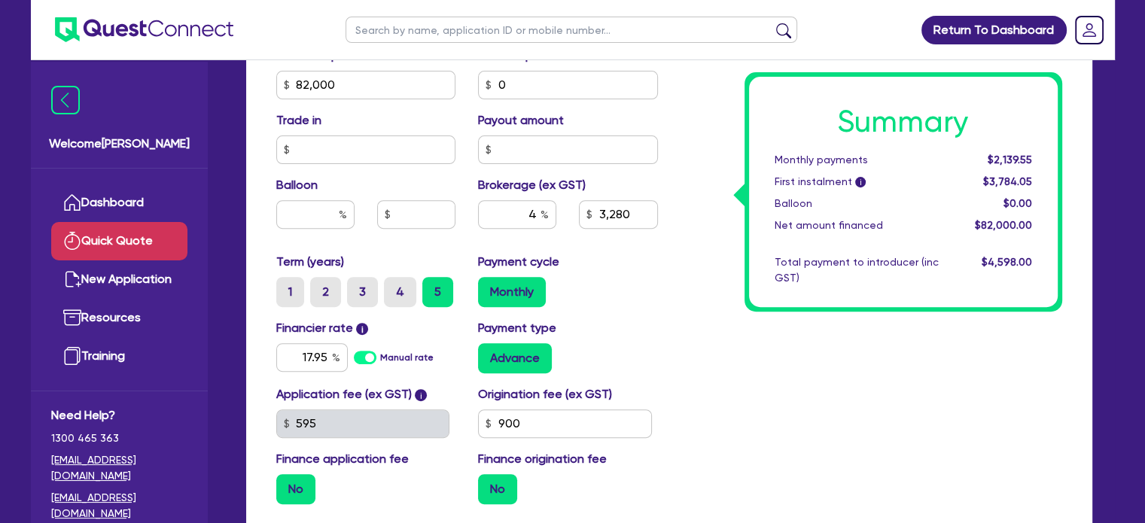
scroll to position [501, 0]
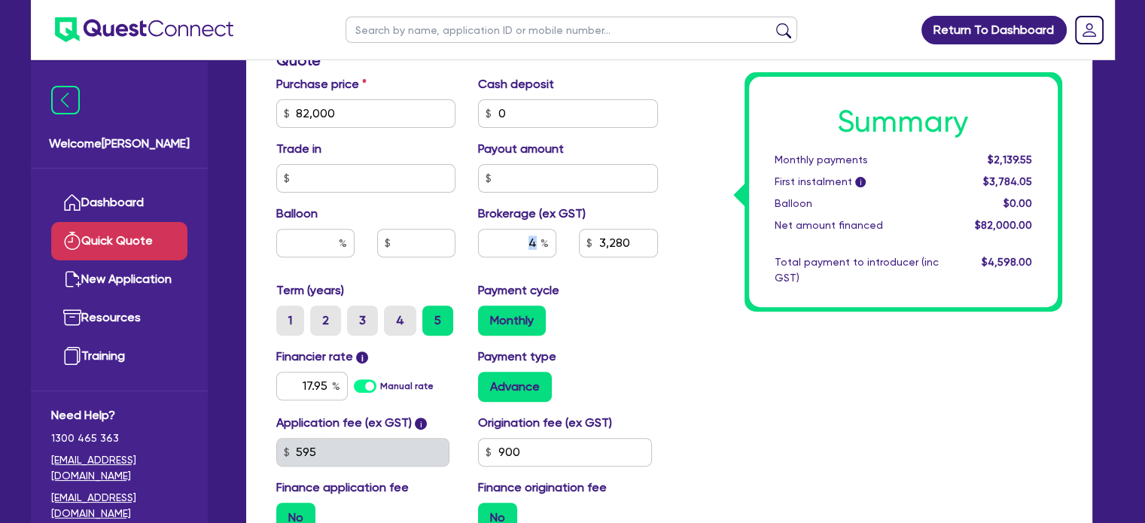
drag, startPoint x: 518, startPoint y: 227, endPoint x: 687, endPoint y: 234, distance: 169.5
click at [638, 230] on div "Brokerage (ex GST) 4 3,280" at bounding box center [568, 237] width 202 height 65
click at [506, 239] on input "4" at bounding box center [517, 243] width 78 height 29
drag, startPoint x: 500, startPoint y: 248, endPoint x: 716, endPoint y: 257, distance: 216.9
click at [662, 251] on div "4 3,280" at bounding box center [568, 249] width 202 height 41
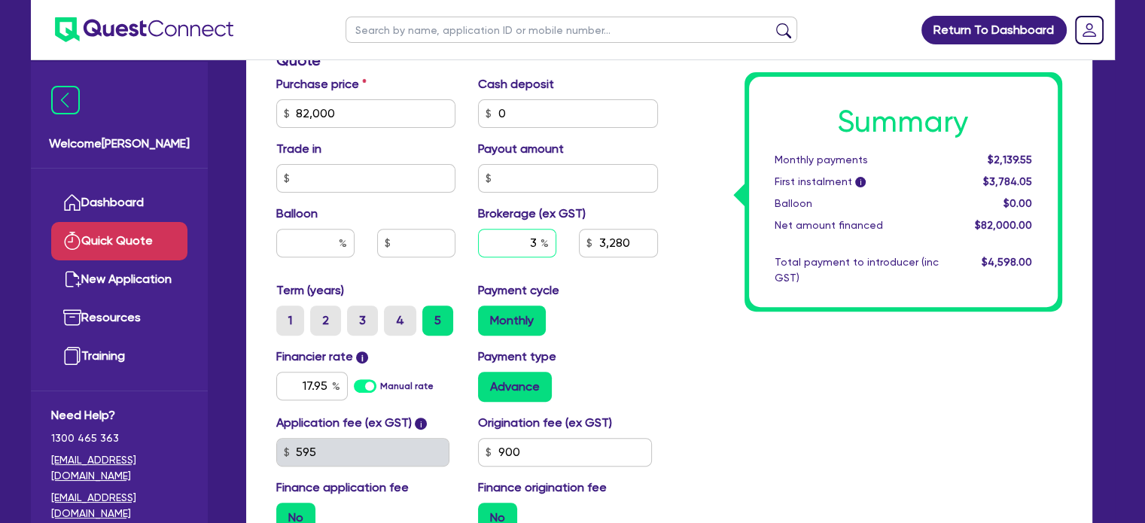
type input "3"
click at [798, 412] on div "Summary Monthly payments $2,139.55 First instalment i $3,784.05 Balloon $0.00 N…" at bounding box center [871, 105] width 404 height 880
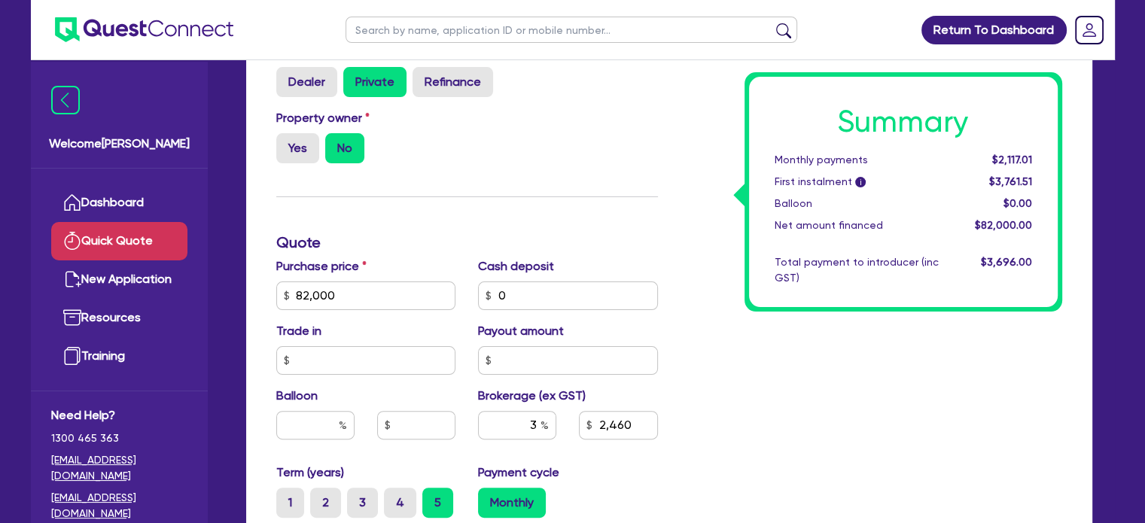
scroll to position [0, 0]
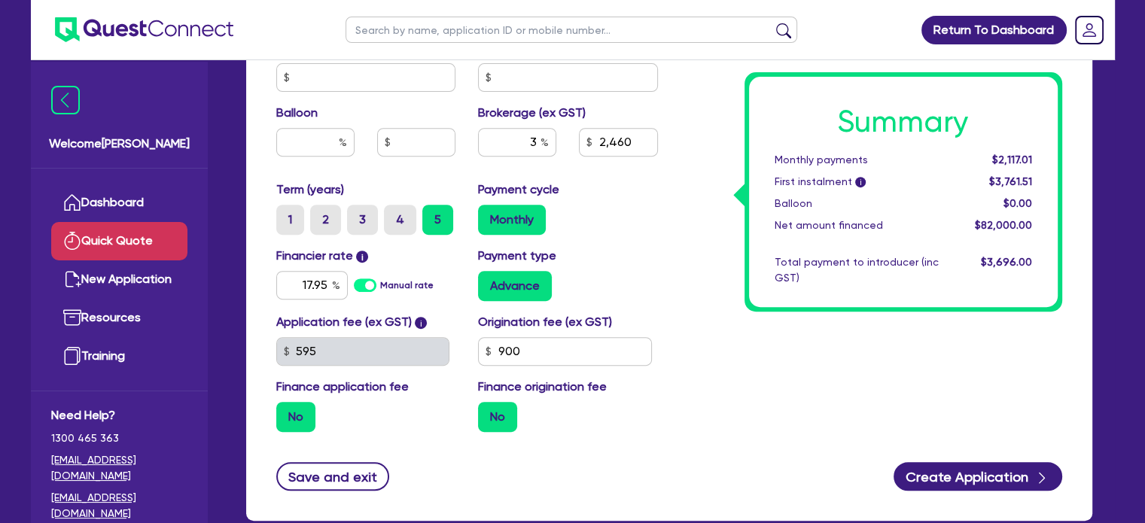
drag, startPoint x: 747, startPoint y: 433, endPoint x: 741, endPoint y: 397, distance: 37.4
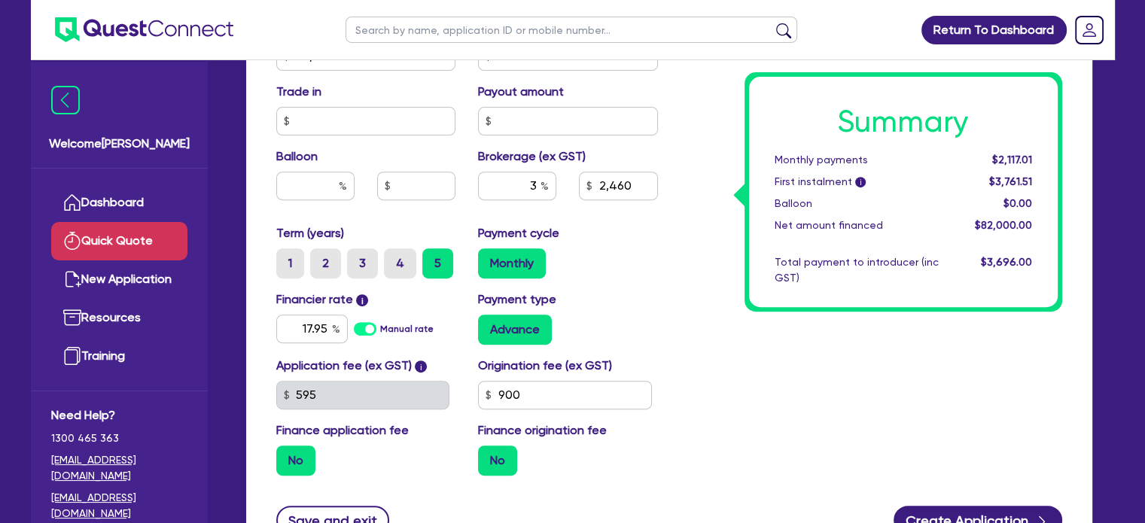
scroll to position [546, 0]
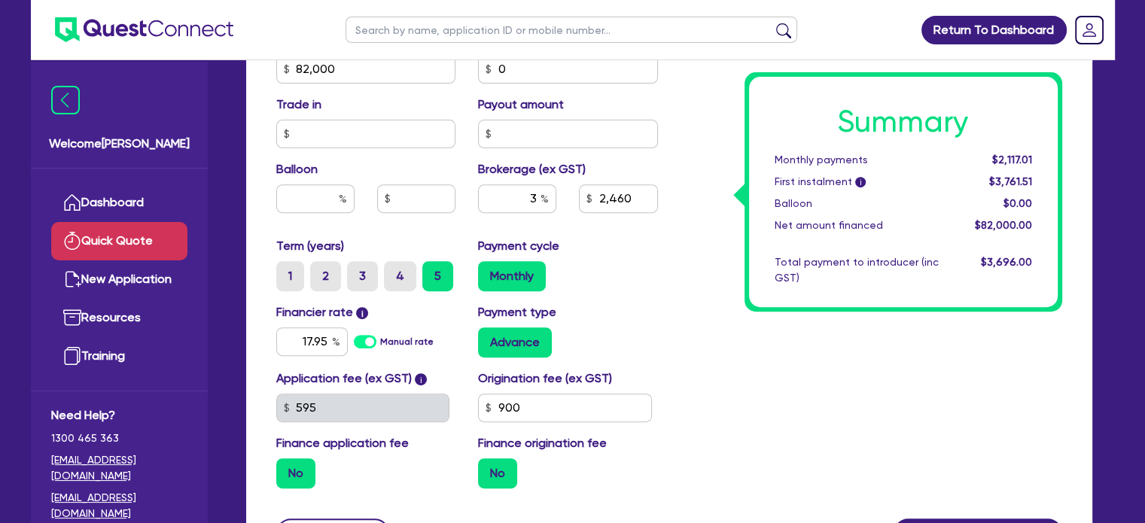
click at [485, 473] on label "No" at bounding box center [497, 473] width 39 height 30
click at [485, 468] on input "No" at bounding box center [483, 463] width 10 height 10
click at [620, 448] on div "Finance origination fee No" at bounding box center [568, 461] width 202 height 54
click at [567, 403] on input "900" at bounding box center [565, 408] width 174 height 29
drag, startPoint x: 686, startPoint y: 398, endPoint x: 522, endPoint y: 393, distance: 164.9
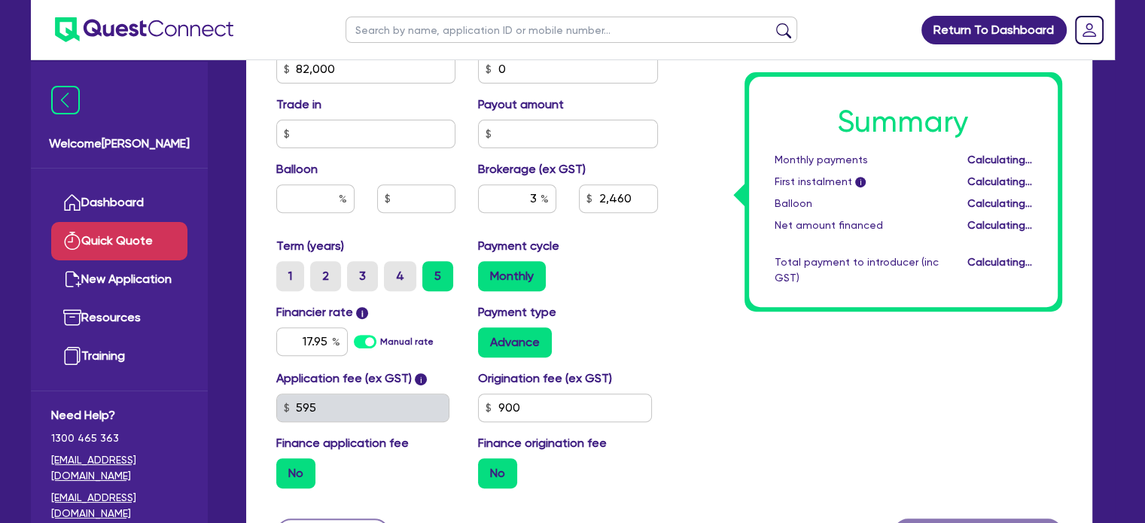
click at [686, 398] on div "Summary Monthly payments Calculating... First instalment i Calculating... Ballo…" at bounding box center [871, 61] width 404 height 880
type input "2,460"
click at [727, 388] on div "Summary Monthly payments $2,117.01 First instalment i $3,761.51 Balloon $0.00 N…" at bounding box center [871, 61] width 404 height 880
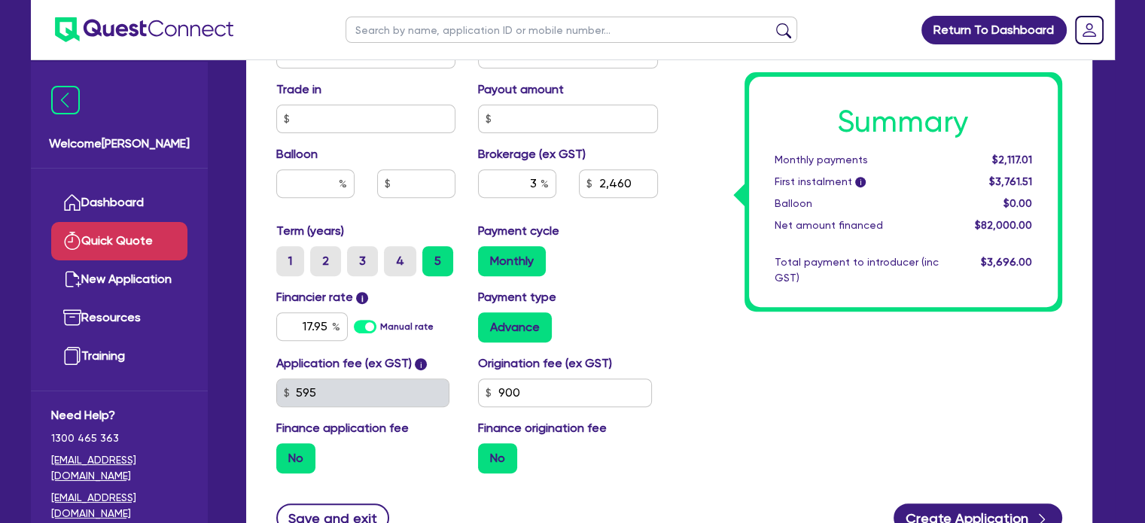
drag, startPoint x: 702, startPoint y: 440, endPoint x: 706, endPoint y: 417, distance: 23.6
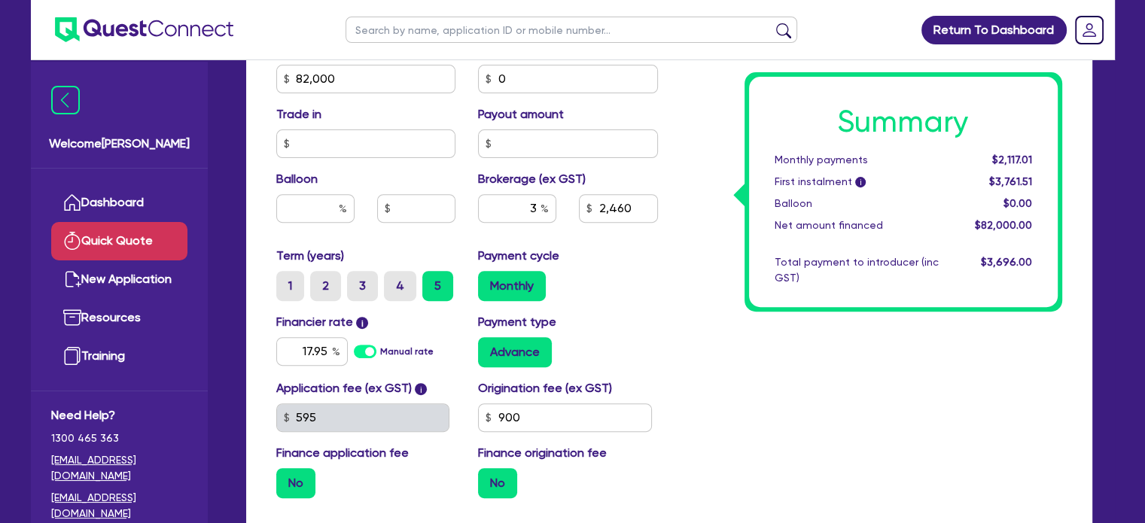
scroll to position [532, 0]
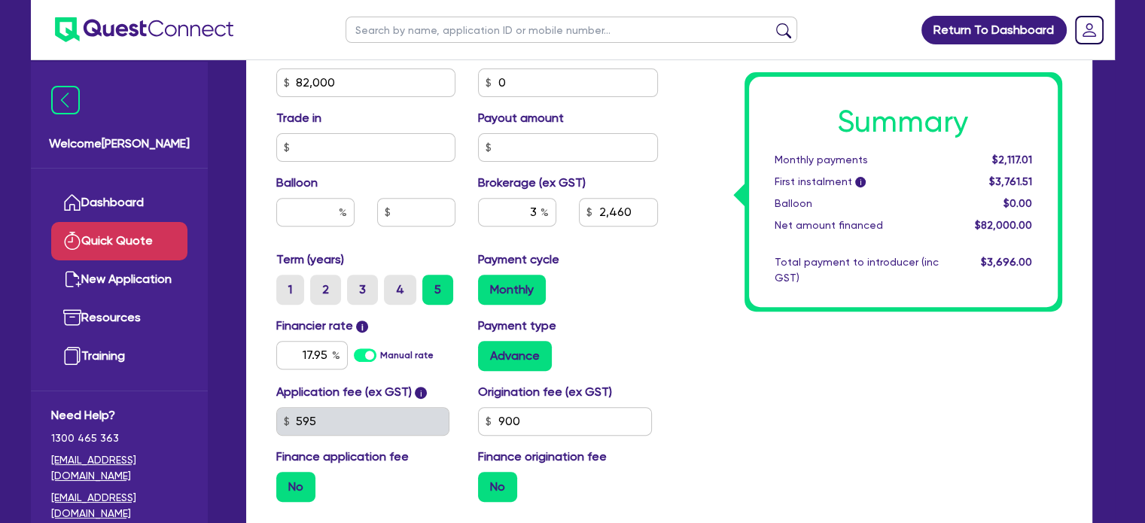
click at [698, 411] on div "Summary Monthly payments $2,117.01 First instalment i $3,761.51 Balloon $0.00 N…" at bounding box center [871, 74] width 404 height 880
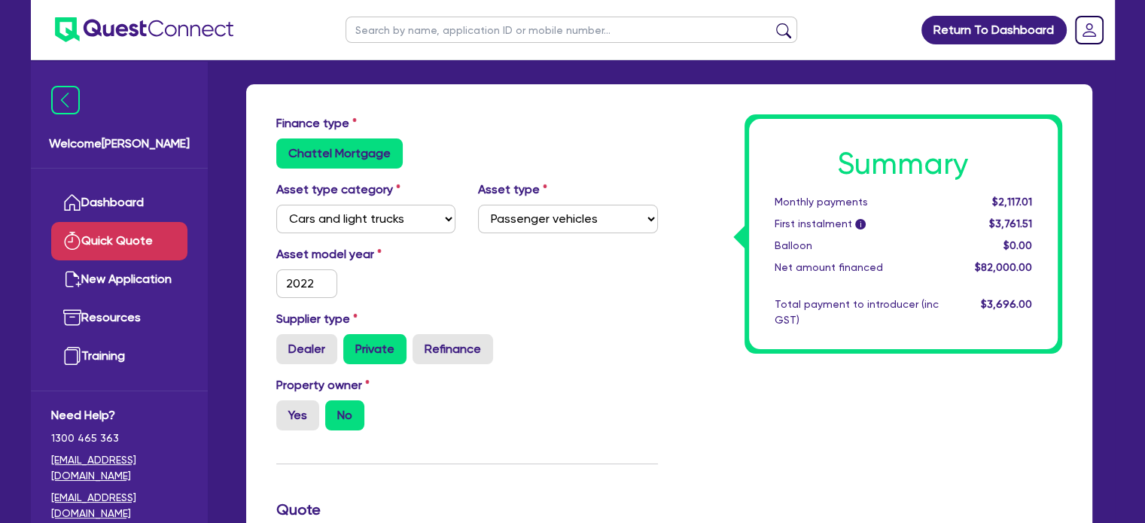
scroll to position [0, 0]
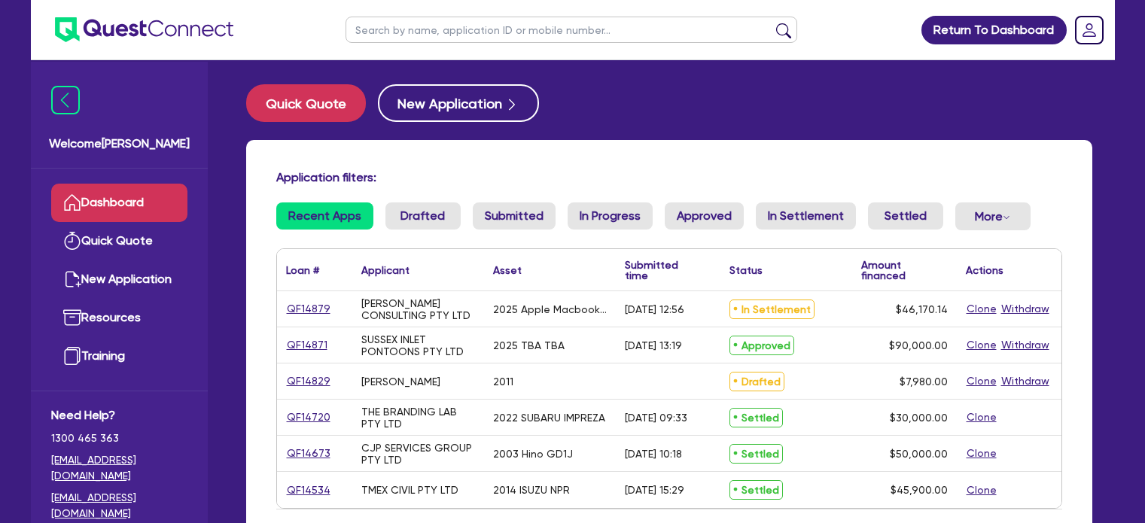
scroll to position [100, 0]
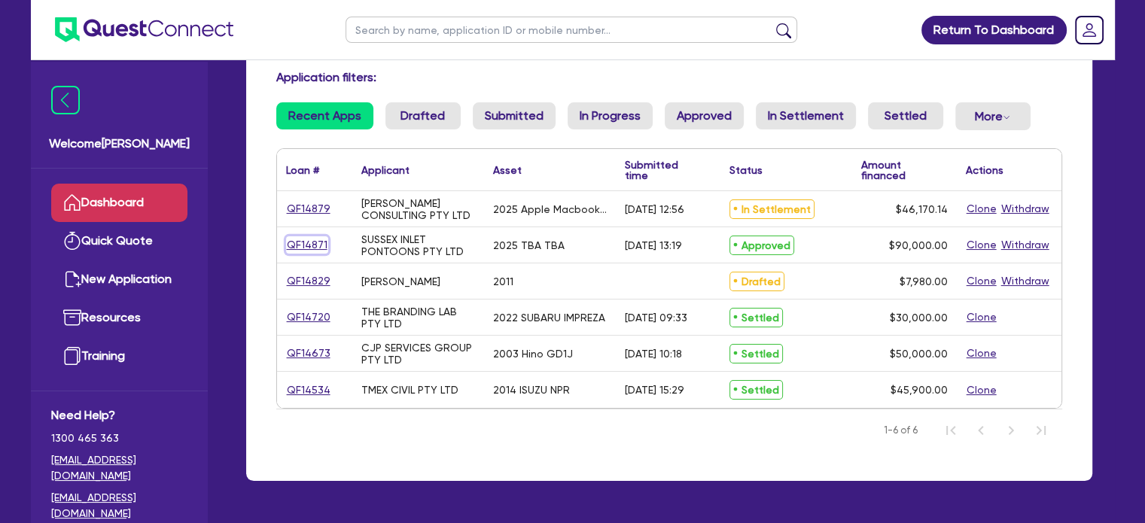
click at [294, 246] on link "QF14871" at bounding box center [307, 244] width 42 height 17
select select "TERTIARY_ASSETS"
select select "WATERCRAFT"
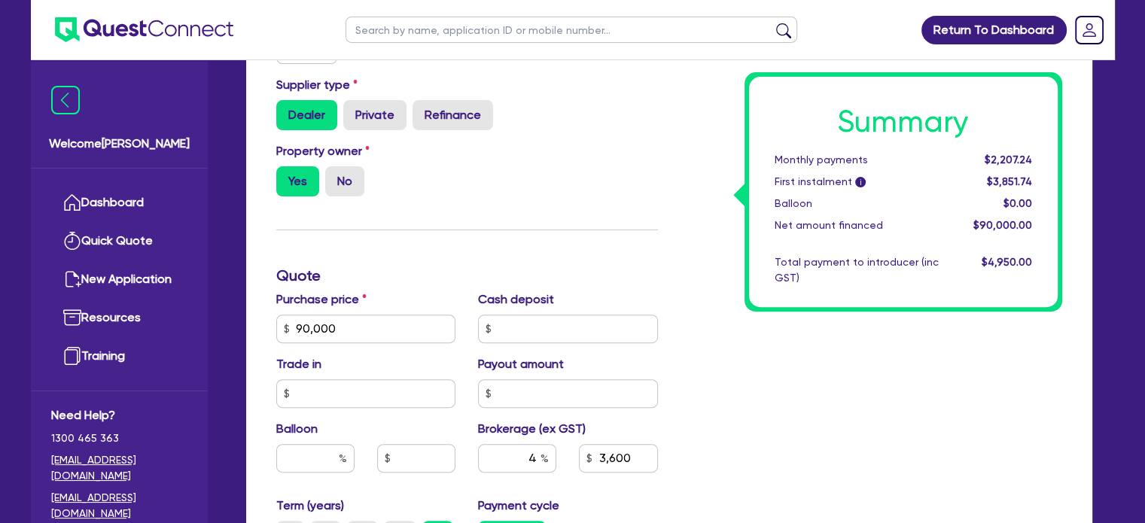
scroll to position [602, 0]
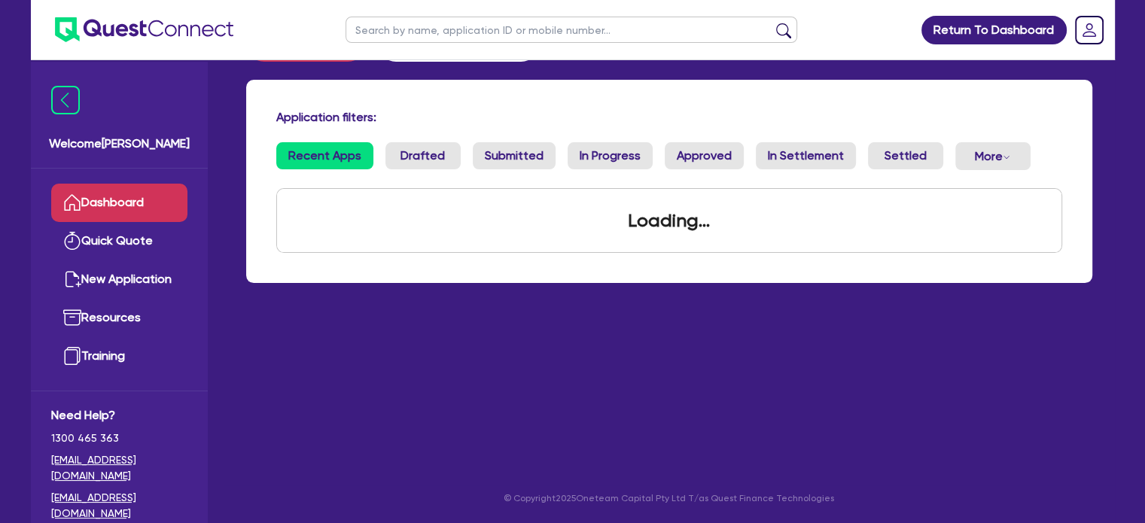
scroll to position [60, 0]
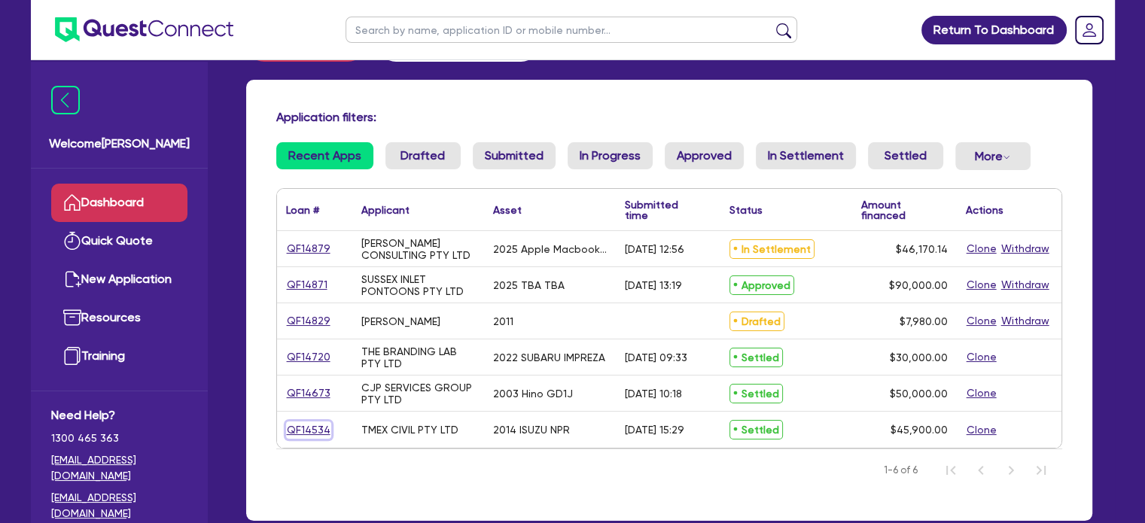
click at [318, 427] on link "QF14534" at bounding box center [308, 429] width 45 height 17
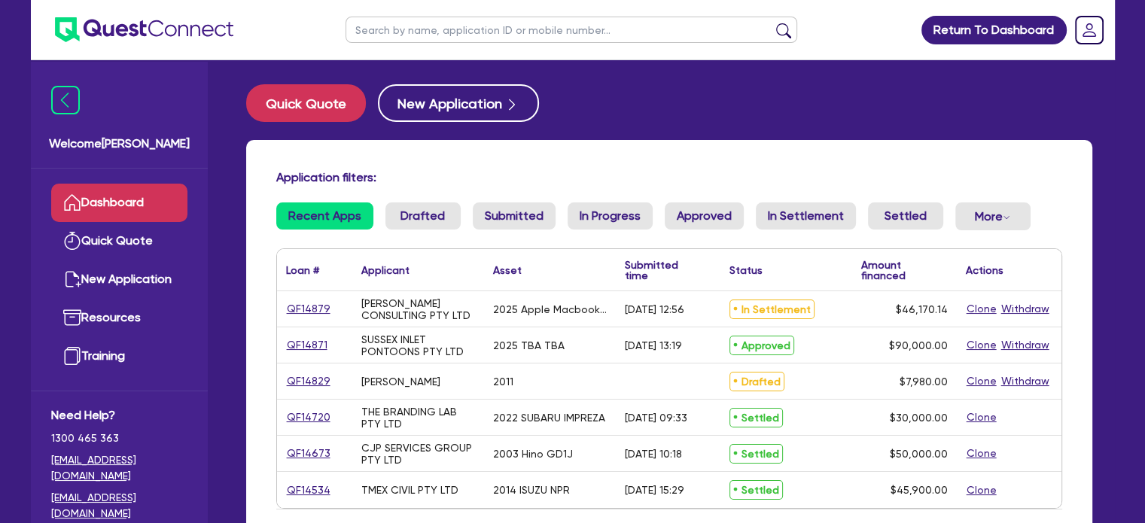
select select "CARS_AND_LIGHT_TRUCKS"
select select "LIGHT_TRUCKS"
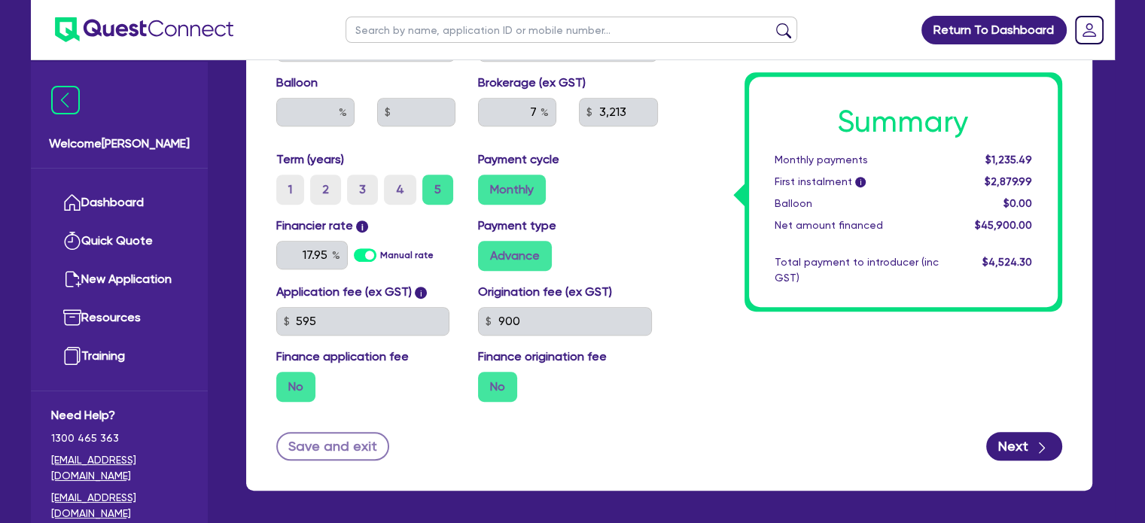
scroll to position [832, 0]
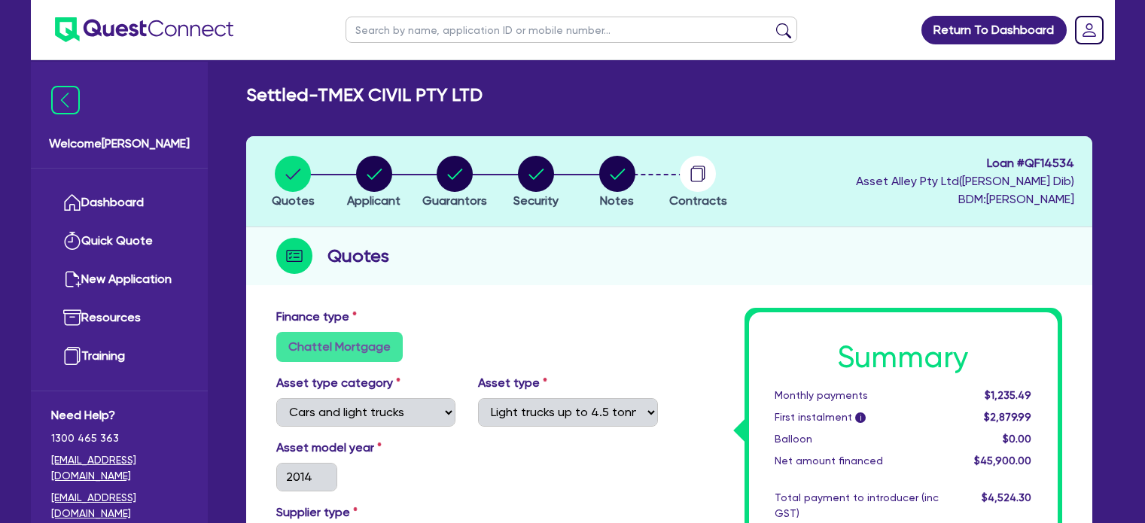
select select "CARS_AND_LIGHT_TRUCKS"
select select "LIGHT_TRUCKS"
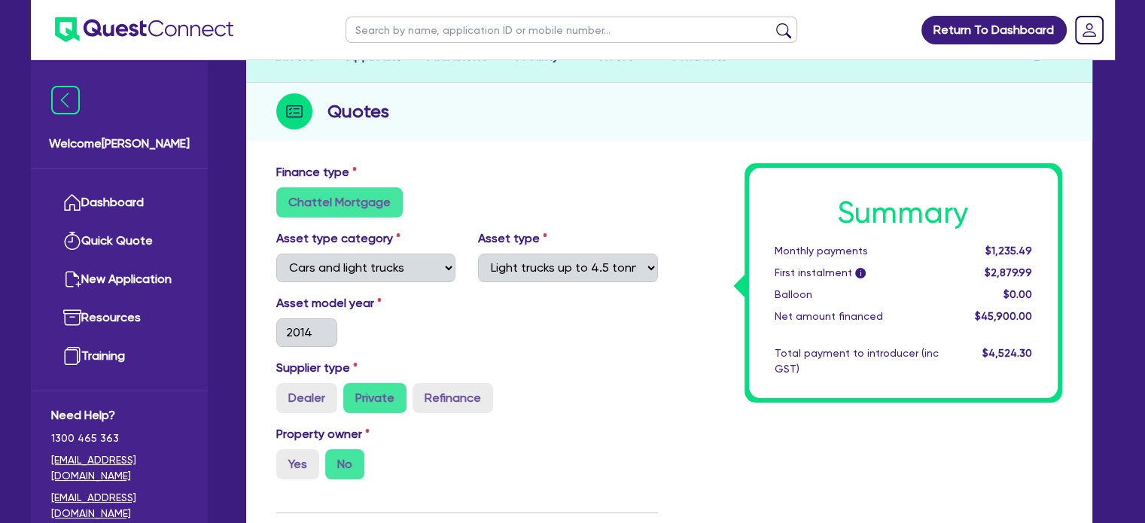
scroll to position [30, 0]
